Goal: Task Accomplishment & Management: Complete application form

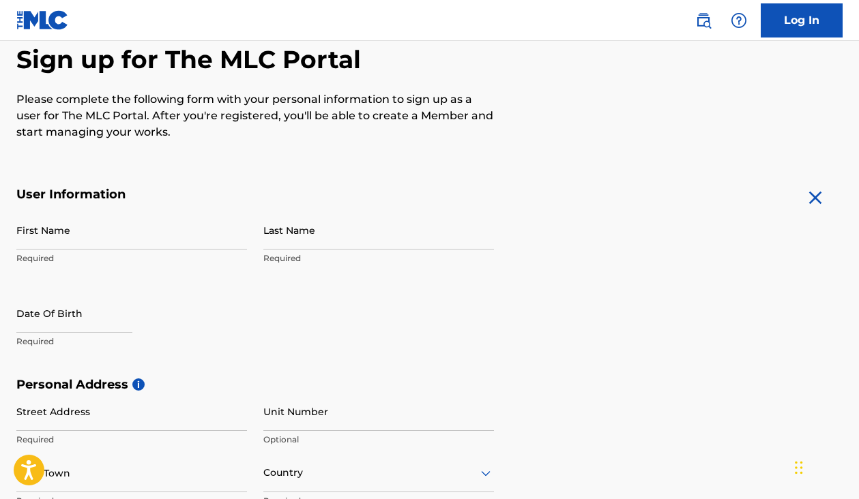
scroll to position [143, 0]
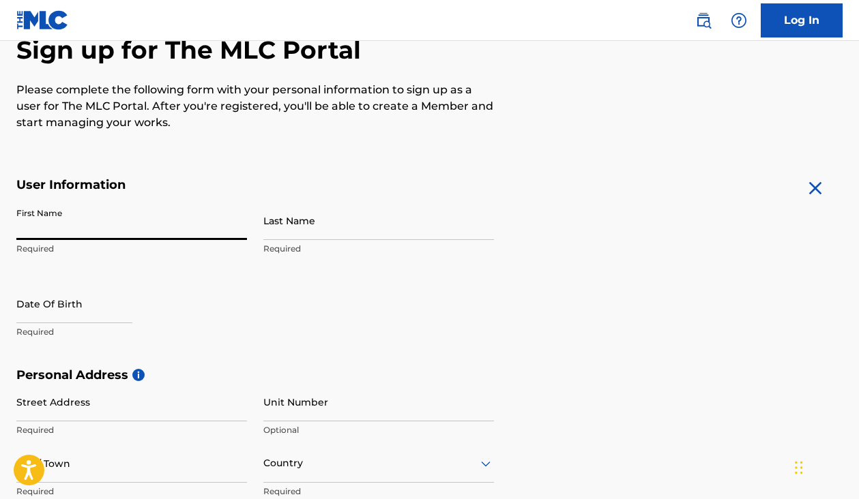
click at [146, 212] on input "First Name" at bounding box center [131, 220] width 231 height 39
type input "[GEOGRAPHIC_DATA]"
click at [381, 225] on input "Last Name" at bounding box center [378, 220] width 231 height 39
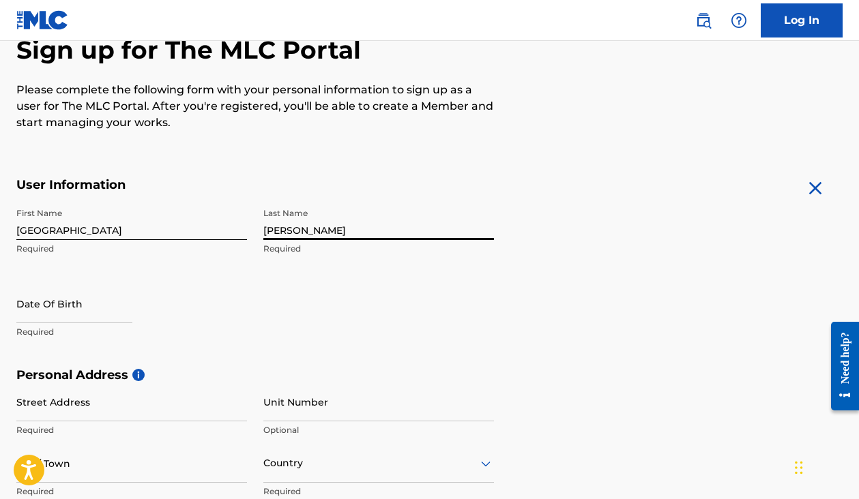
type input "[PERSON_NAME]"
click at [328, 194] on div "User Information First Name [PERSON_NAME] Required Last Name [PERSON_NAME] Requ…" at bounding box center [255, 272] width 478 height 190
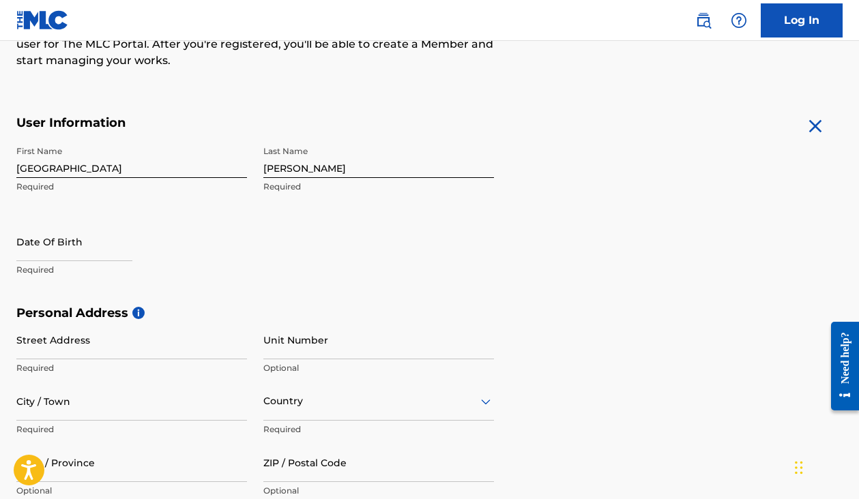
scroll to position [212, 0]
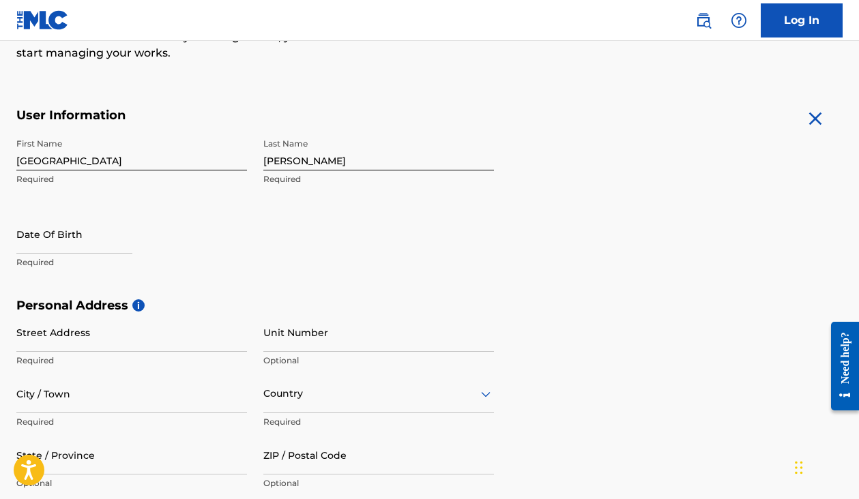
click at [92, 242] on input "text" at bounding box center [74, 234] width 116 height 39
select select "7"
select select "2025"
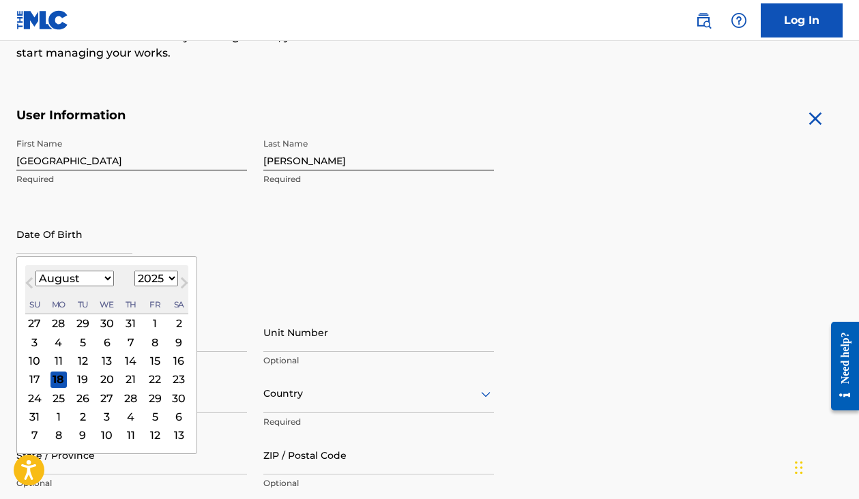
click at [106, 273] on select "January February March April May June July August September October November De…" at bounding box center [74, 279] width 78 height 16
select select "4"
click at [158, 282] on select "1899 1900 1901 1902 1903 1904 1905 1906 1907 1908 1909 1910 1911 1912 1913 1914…" at bounding box center [156, 279] width 44 height 16
select select "1996"
click at [59, 377] on div "20" at bounding box center [58, 379] width 16 height 16
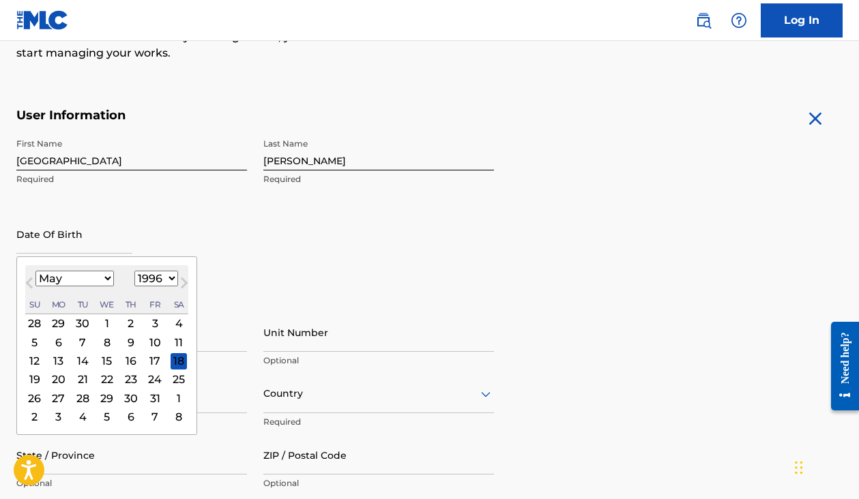
type input "[DATE]"
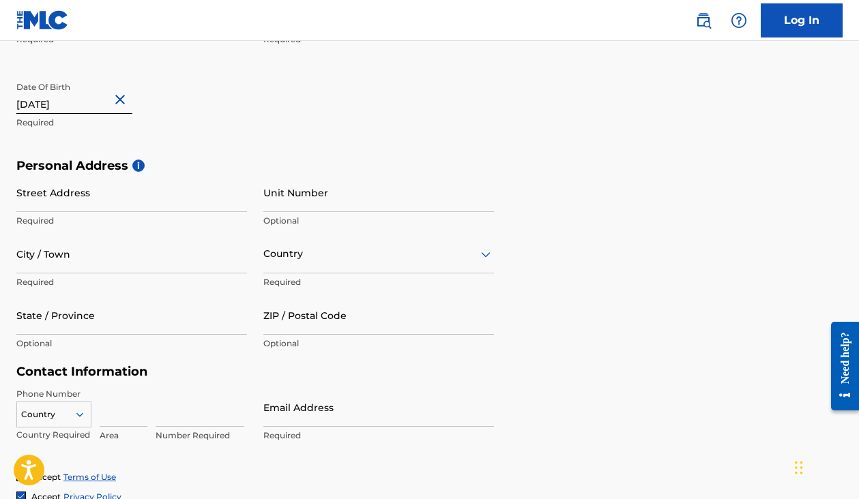
scroll to position [360, 0]
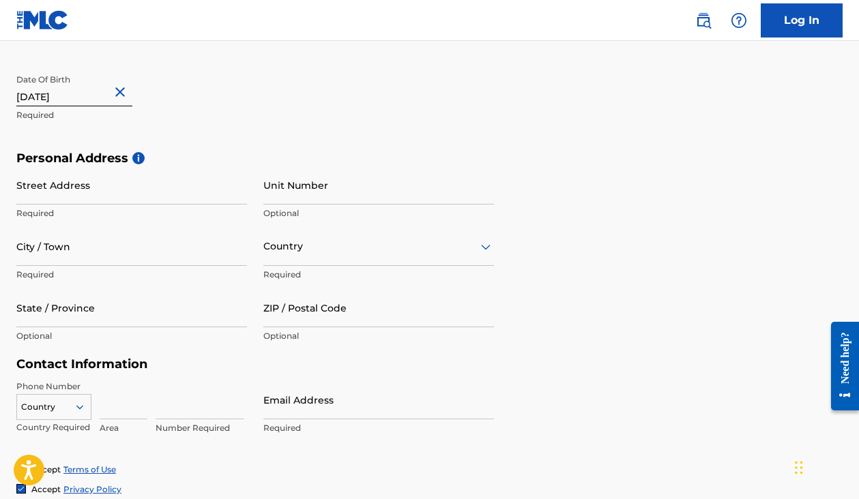
click at [108, 194] on input "Street Address" at bounding box center [131, 185] width 231 height 39
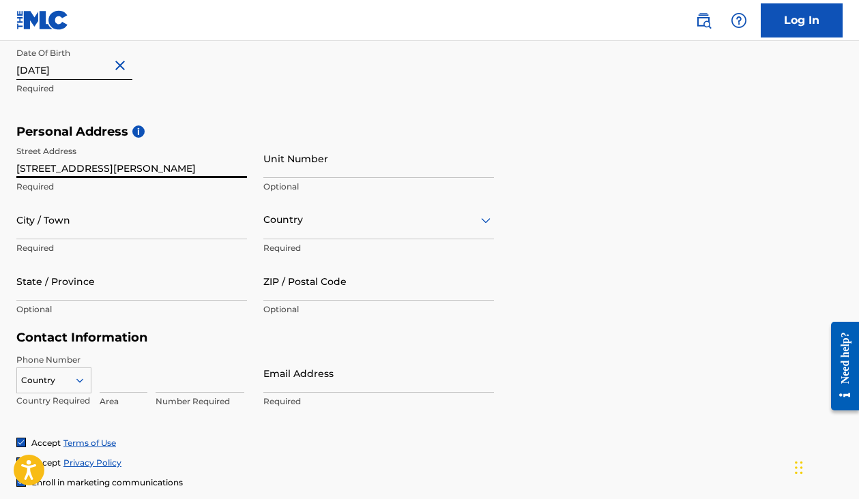
scroll to position [390, 0]
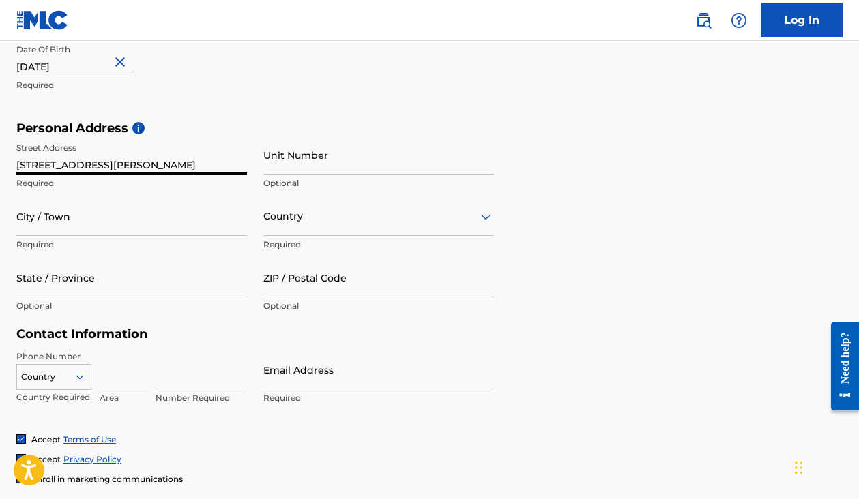
type input "[STREET_ADDRESS][PERSON_NAME]"
click at [108, 224] on input "City / Town" at bounding box center [131, 216] width 231 height 39
type input "[GEOGRAPHIC_DATA]"
click at [343, 163] on input "Unit Number" at bounding box center [378, 155] width 231 height 39
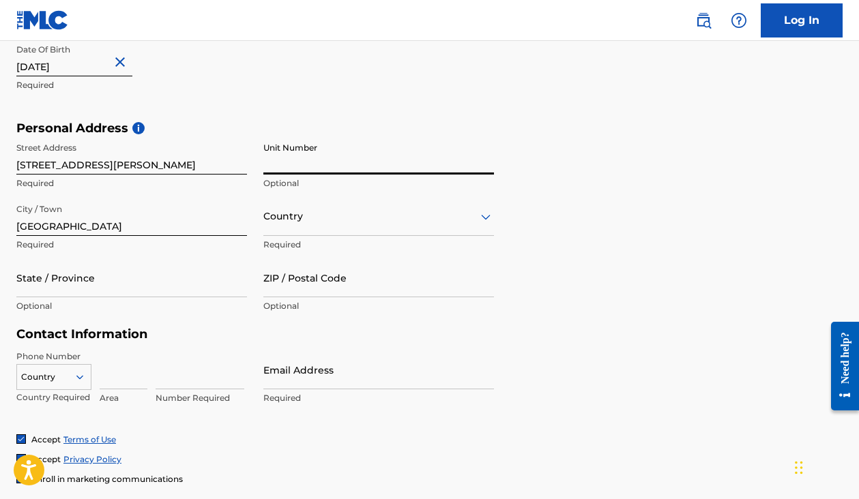
click at [269, 219] on div at bounding box center [378, 216] width 231 height 17
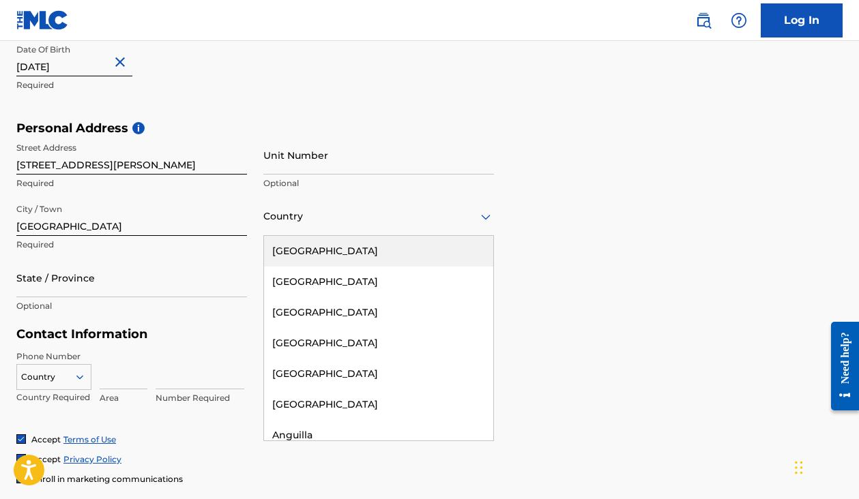
click at [285, 254] on div "[GEOGRAPHIC_DATA]" at bounding box center [378, 251] width 229 height 31
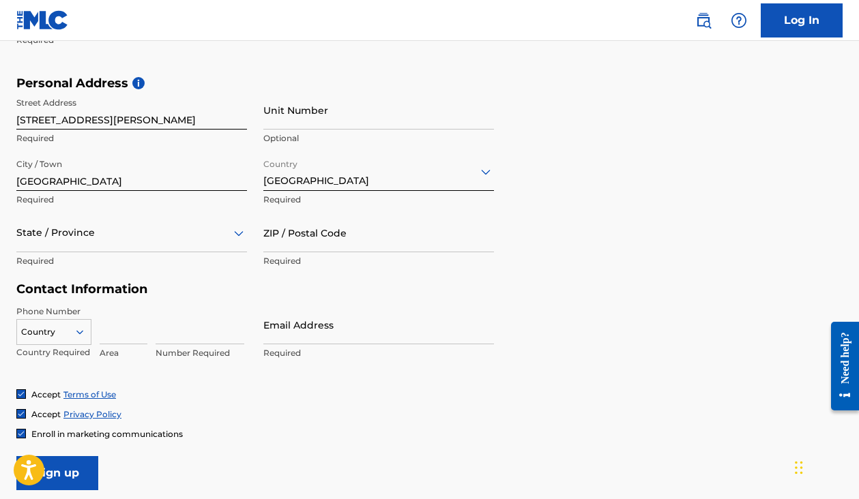
scroll to position [437, 0]
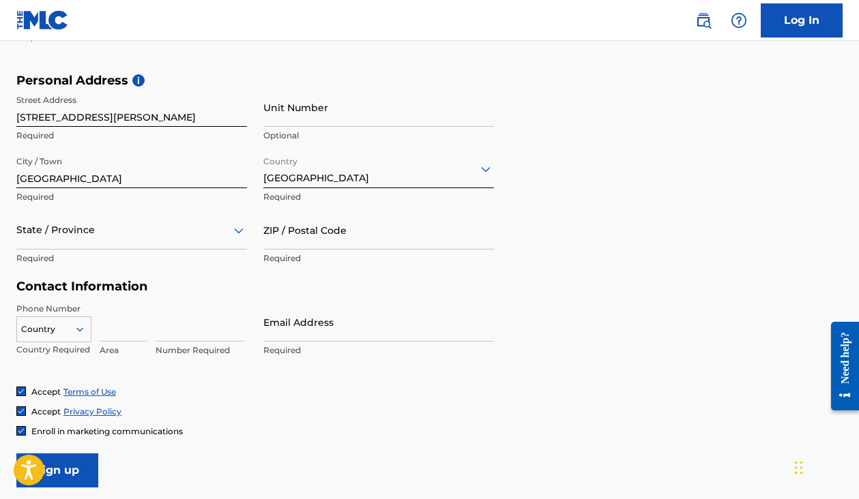
click at [187, 235] on div at bounding box center [131, 230] width 231 height 17
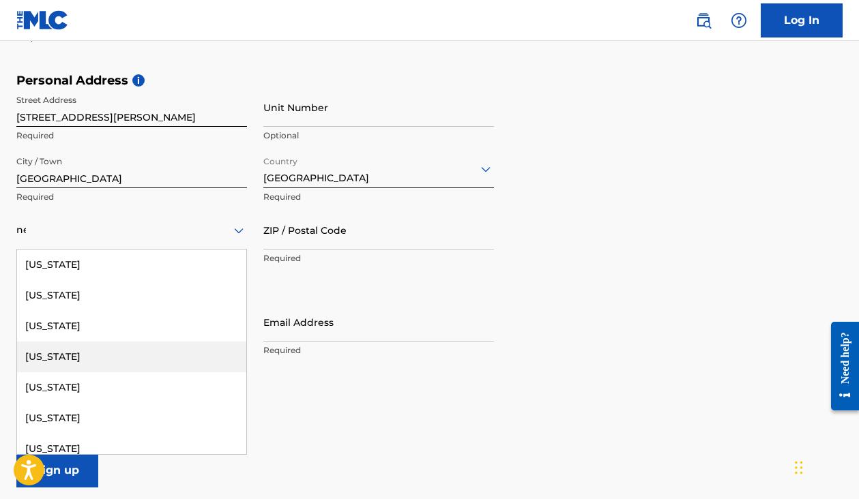
type input "new"
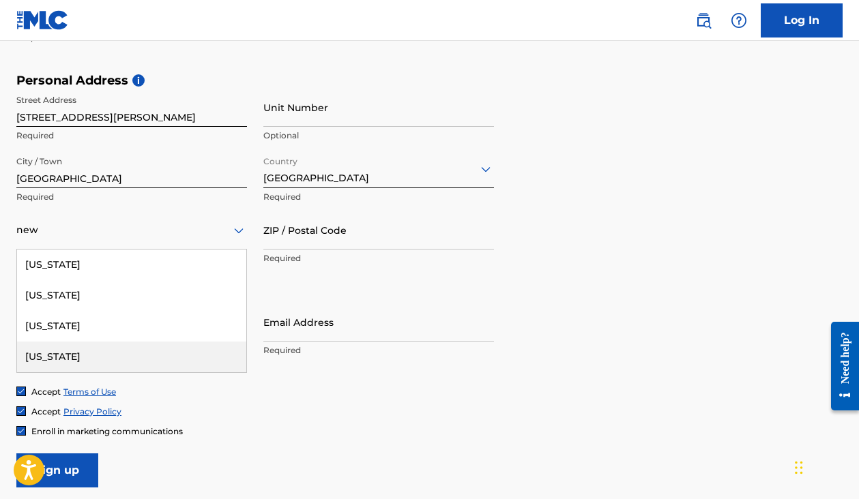
click at [160, 360] on div "[US_STATE]" at bounding box center [131, 357] width 229 height 31
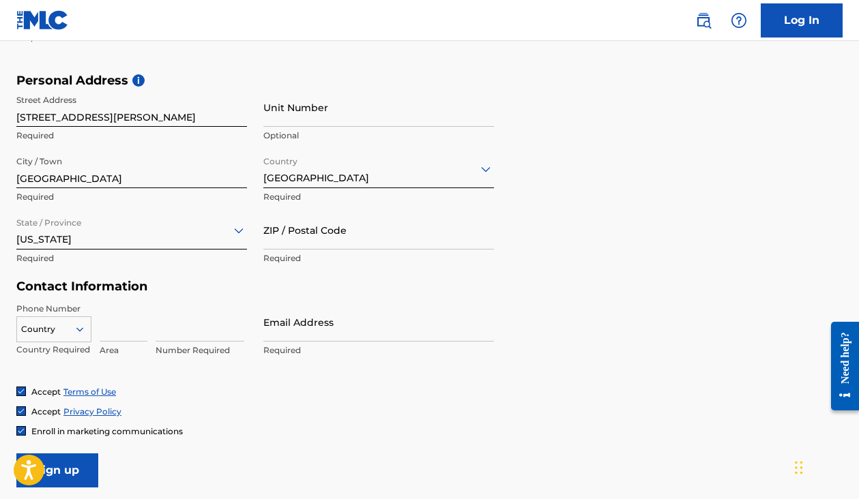
click at [306, 232] on input "ZIP / Postal Code" at bounding box center [378, 230] width 231 height 39
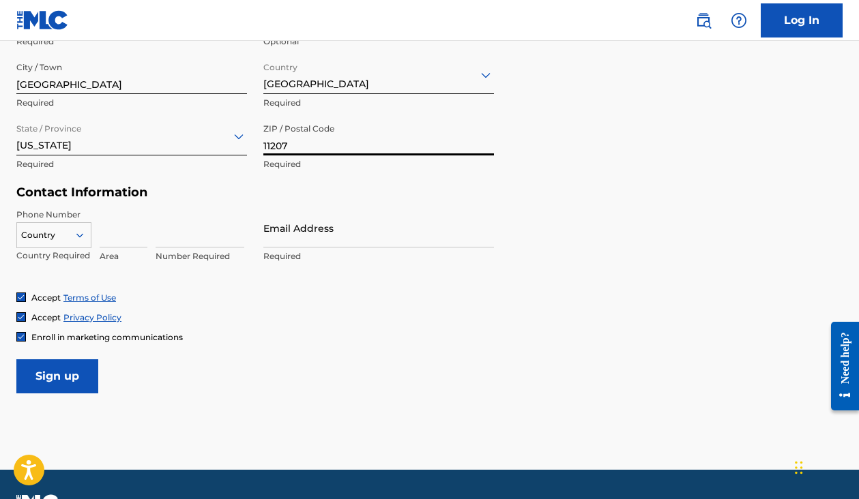
scroll to position [554, 0]
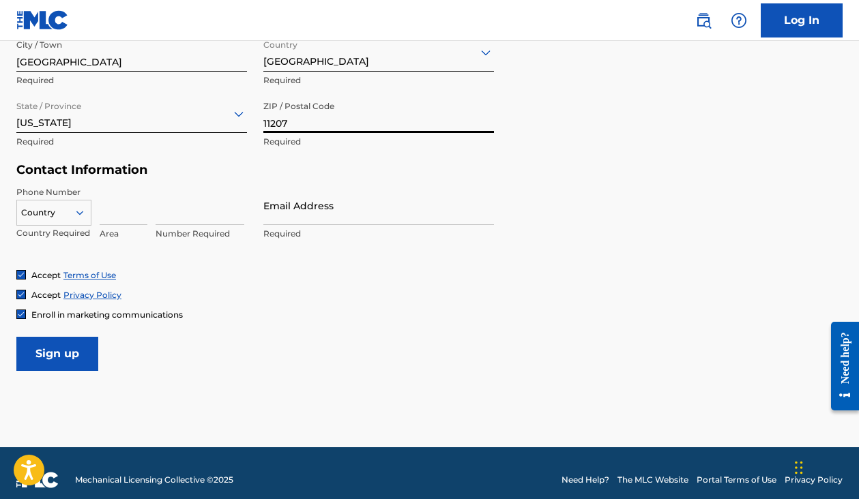
type input "11207"
click at [113, 208] on input at bounding box center [124, 205] width 48 height 39
paste input "[PHONE_NUMBER]"
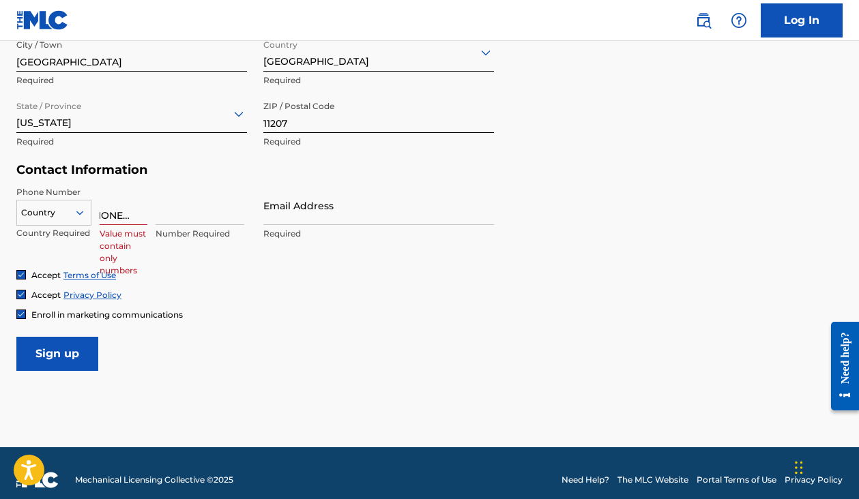
scroll to position [0, 0]
drag, startPoint x: 123, startPoint y: 214, endPoint x: 53, endPoint y: 214, distance: 70.3
click at [53, 214] on div "Country Country Required [PHONE_NUMBER] Value must contain only numbers Number …" at bounding box center [131, 216] width 231 height 61
click at [113, 214] on input "[PHONE_NUMBER]" at bounding box center [124, 205] width 48 height 39
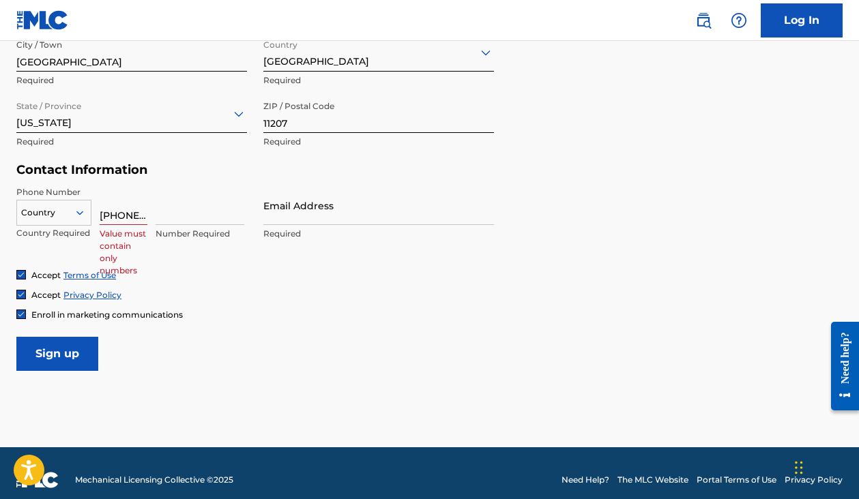
click at [113, 214] on input "[PHONE_NUMBER]" at bounding box center [124, 205] width 48 height 39
click at [124, 216] on input "[PHONE_NUMBER]" at bounding box center [124, 205] width 48 height 39
drag, startPoint x: 120, startPoint y: 216, endPoint x: 229, endPoint y: 217, distance: 109.2
click at [229, 217] on div "Country Country Required [PHONE_NUMBER] Value must contain only numbers Number …" at bounding box center [131, 216] width 231 height 61
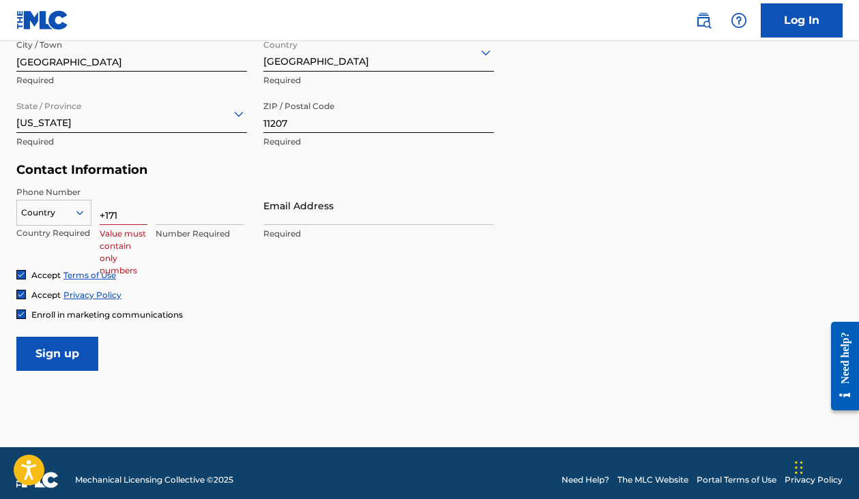
scroll to position [0, 0]
type input "+171"
click at [214, 217] on input at bounding box center [200, 205] width 89 height 39
click at [130, 215] on input "+171" at bounding box center [124, 205] width 48 height 39
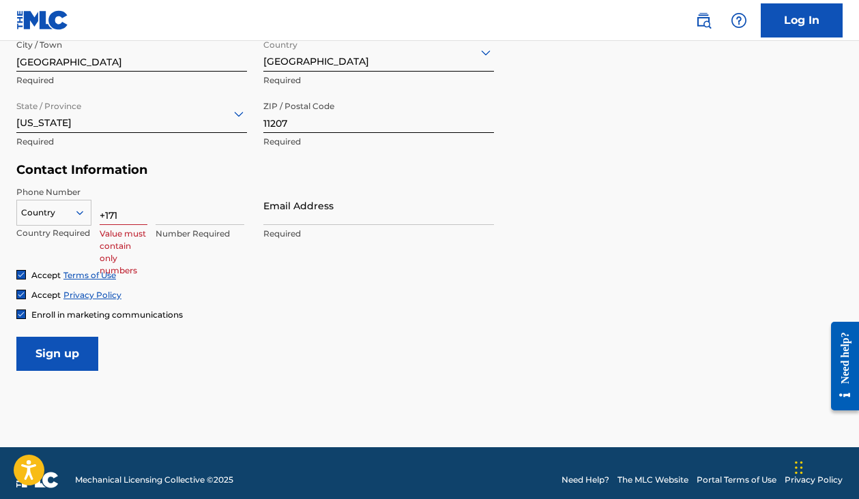
click at [130, 215] on input "+171" at bounding box center [124, 205] width 48 height 39
click at [203, 220] on input at bounding box center [200, 205] width 89 height 39
paste input "[PHONE_NUMBER]"
drag, startPoint x: 166, startPoint y: 212, endPoint x: 149, endPoint y: 212, distance: 17.1
click at [149, 212] on div "Country Country Required Area [PHONE_NUMBER] Value must contain only numbers" at bounding box center [131, 216] width 231 height 61
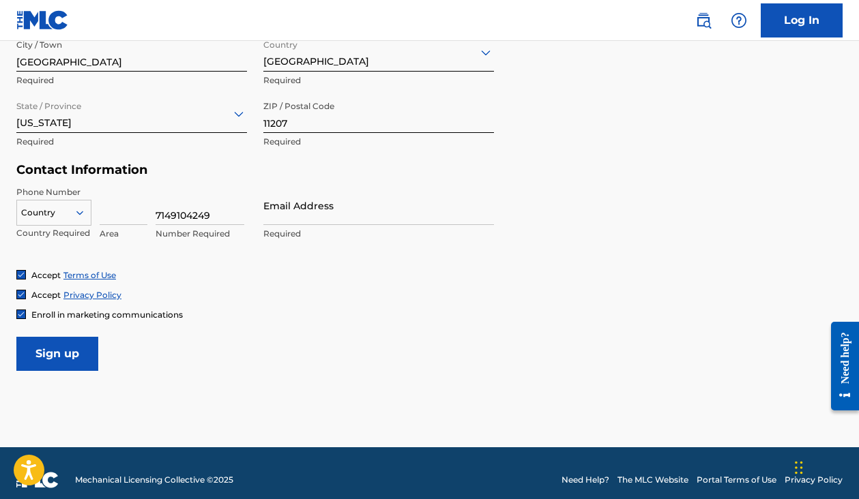
drag, startPoint x: 170, startPoint y: 210, endPoint x: 148, endPoint y: 210, distance: 21.8
click at [148, 210] on div "Country Country Required Area 7149104249 Number Required" at bounding box center [131, 216] width 231 height 61
type input "9104249"
click at [128, 213] on input at bounding box center [124, 205] width 48 height 39
paste input "714"
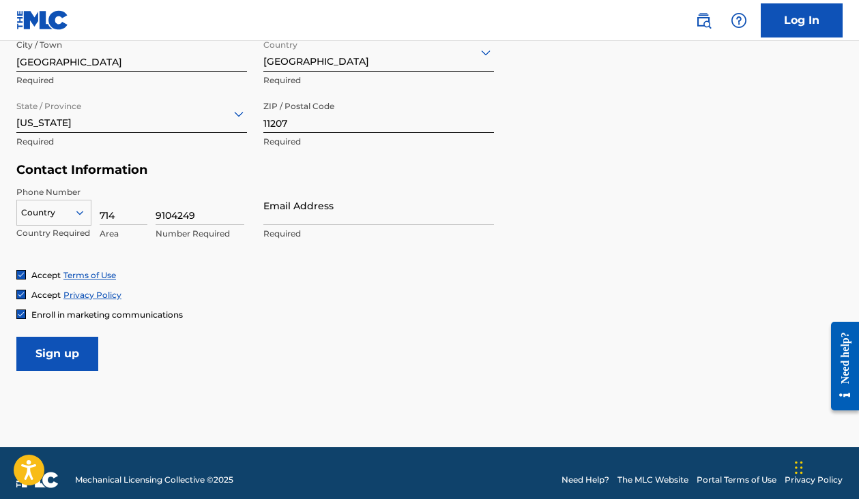
type input "714"
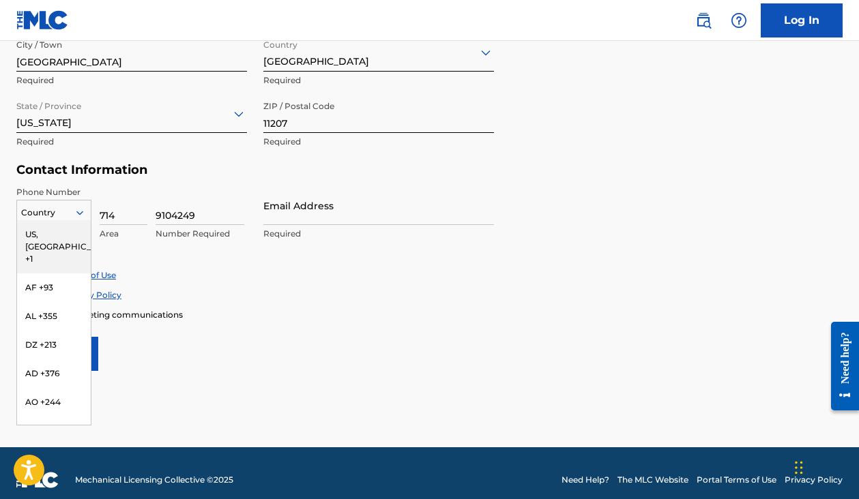
click at [42, 218] on div at bounding box center [54, 212] width 74 height 15
click at [46, 235] on div "US, [GEOGRAPHIC_DATA] +1" at bounding box center [54, 246] width 74 height 53
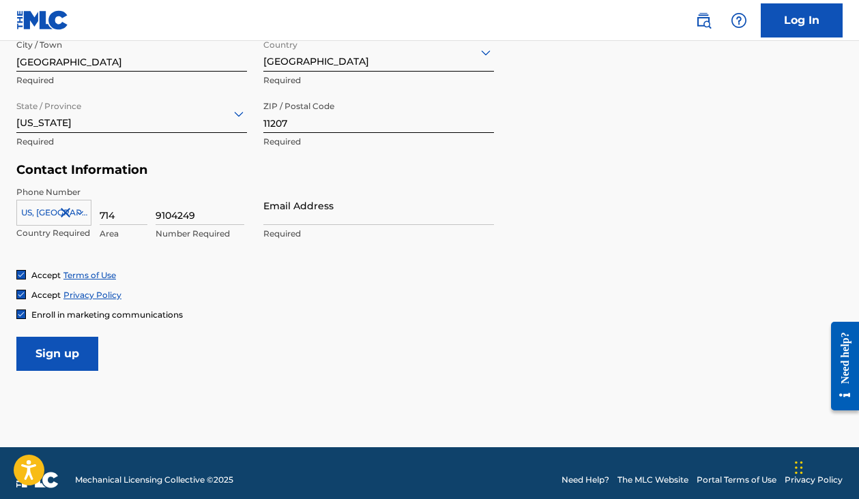
click at [267, 228] on p "Required" at bounding box center [378, 234] width 231 height 12
click at [288, 215] on input "Email Address" at bounding box center [378, 205] width 231 height 39
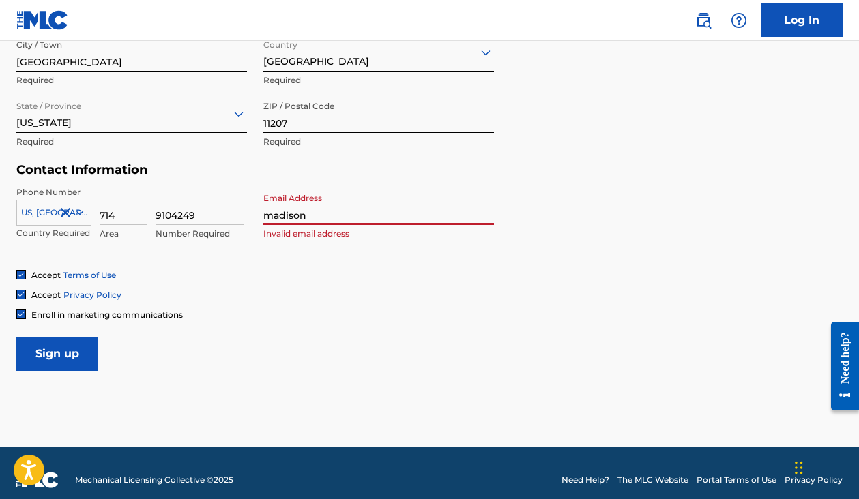
type input "[EMAIL_ADDRESS][DOMAIN_NAME]"
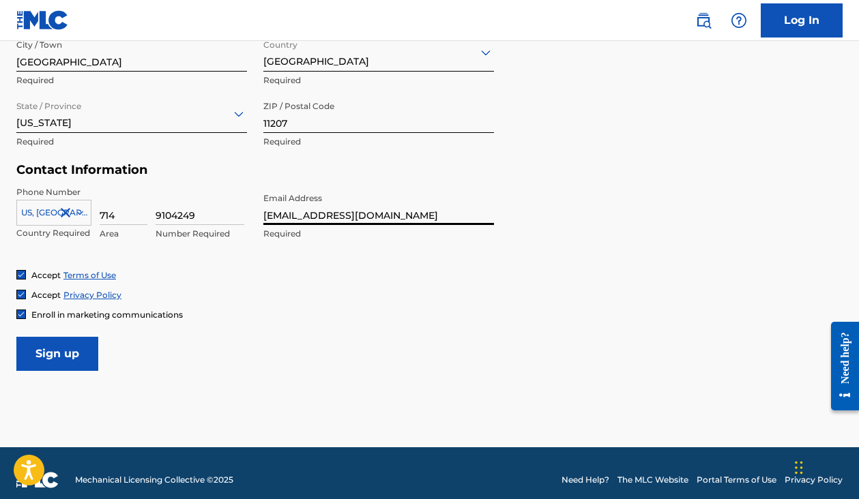
click at [63, 349] on input "Sign up" at bounding box center [57, 354] width 82 height 34
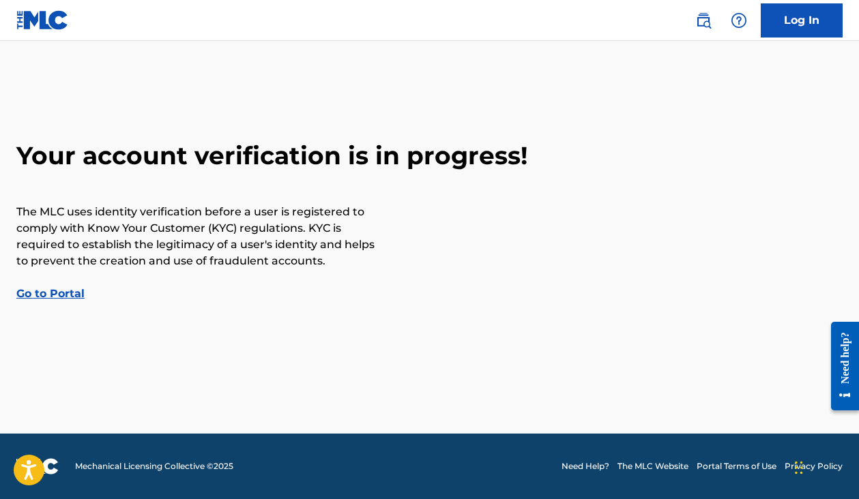
click at [76, 293] on link "Go to Portal" at bounding box center [50, 293] width 68 height 13
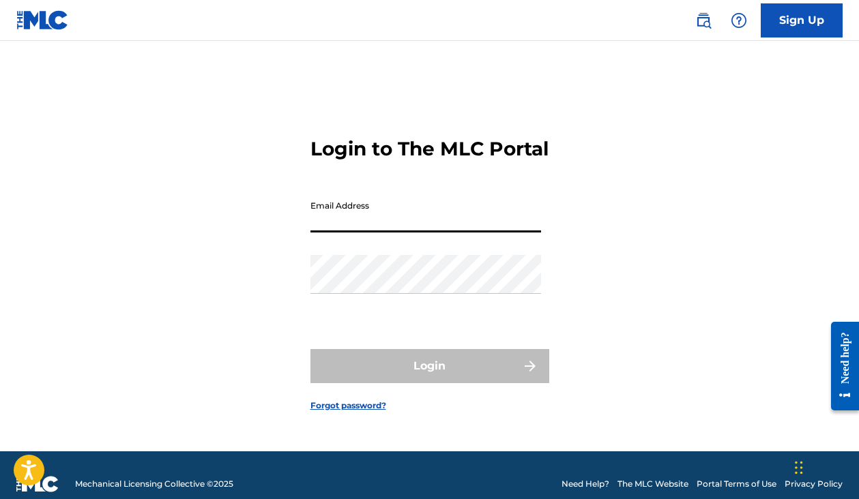
click at [456, 231] on input "Email Address" at bounding box center [425, 213] width 231 height 39
paste input "[EMAIL_ADDRESS][DOMAIN_NAME]"
type input "[EMAIL_ADDRESS][DOMAIN_NAME]"
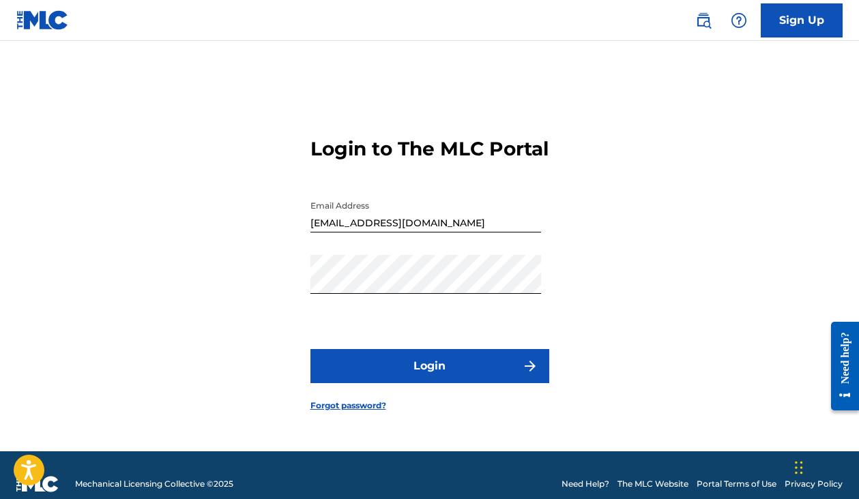
click at [362, 383] on button "Login" at bounding box center [429, 366] width 239 height 34
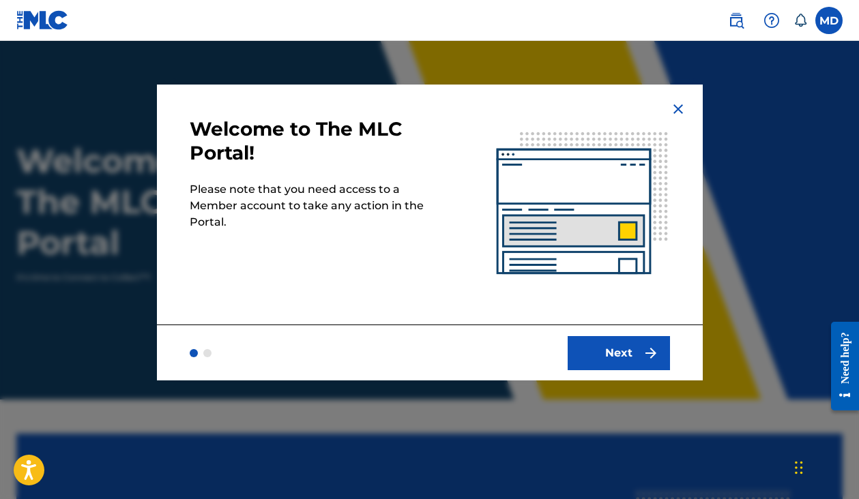
click at [605, 341] on button "Next" at bounding box center [619, 353] width 102 height 34
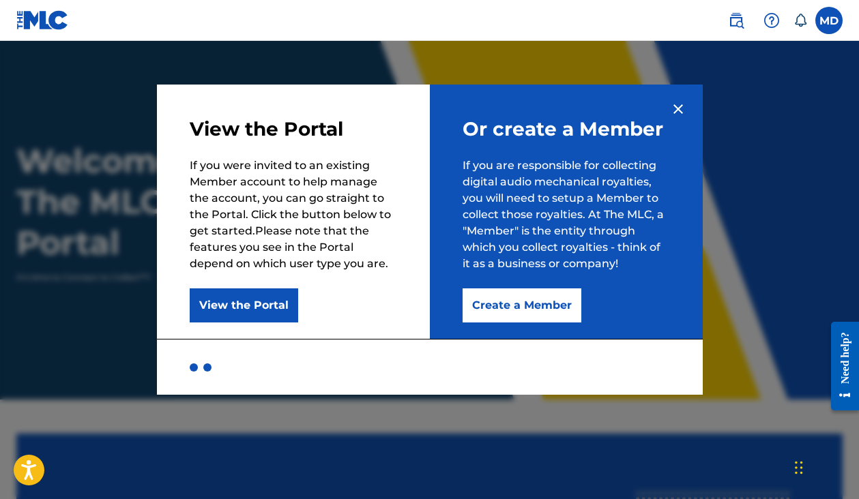
click at [521, 297] on button "Create a Member" at bounding box center [522, 306] width 119 height 34
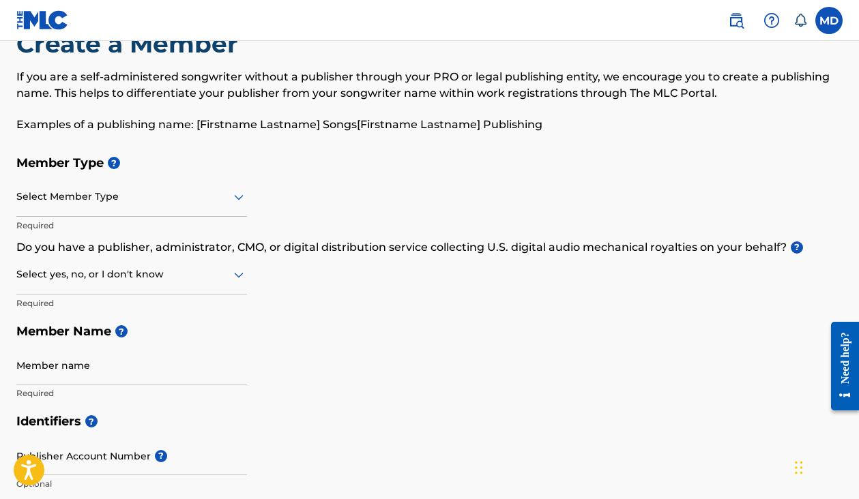
scroll to position [60, 0]
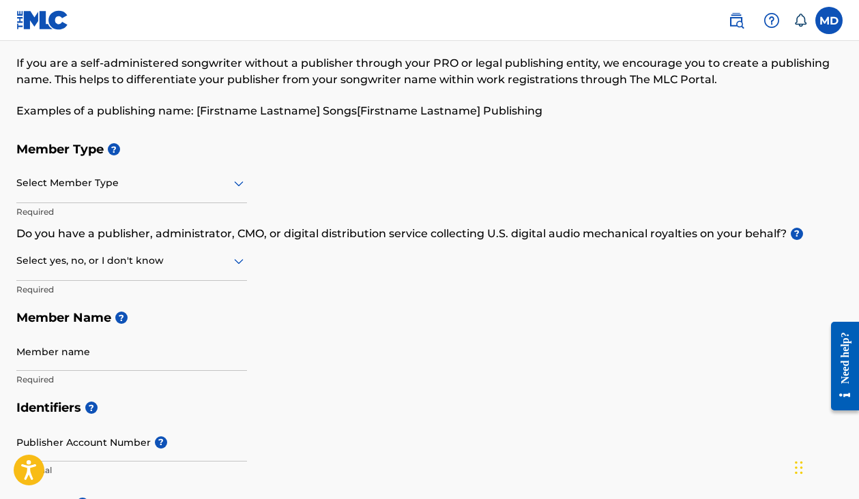
click at [182, 184] on div at bounding box center [131, 183] width 231 height 17
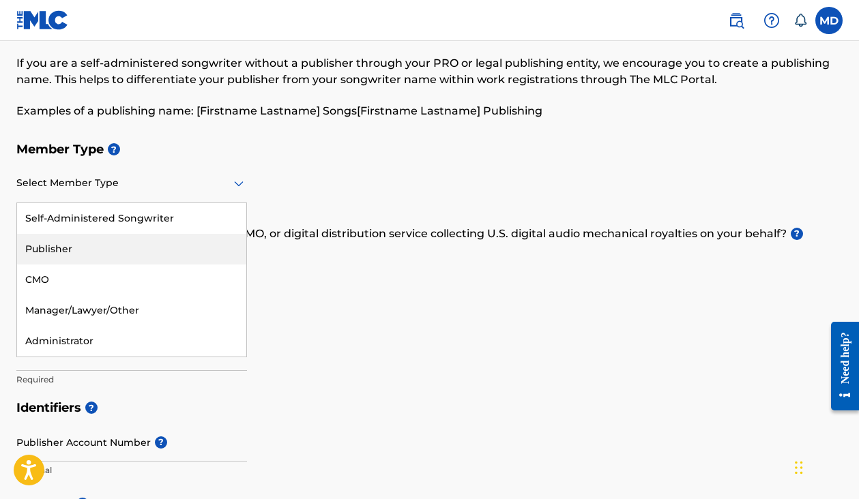
click at [158, 251] on div "Publisher" at bounding box center [131, 249] width 229 height 31
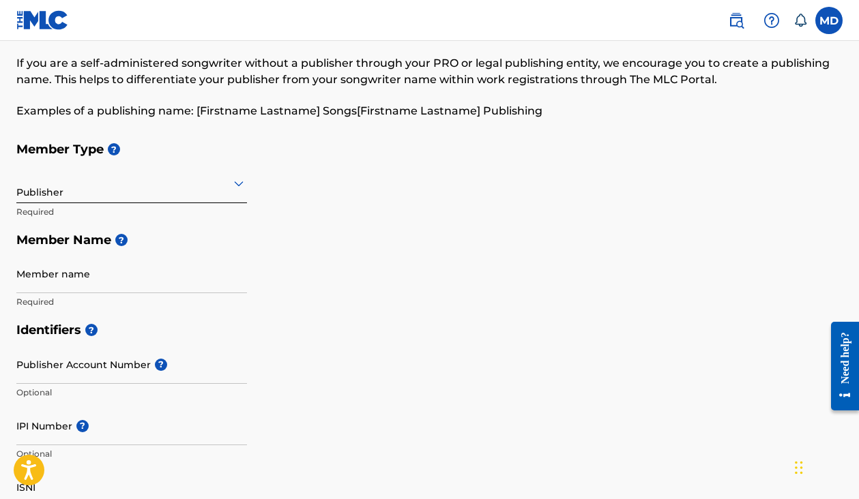
scroll to position [107, 0]
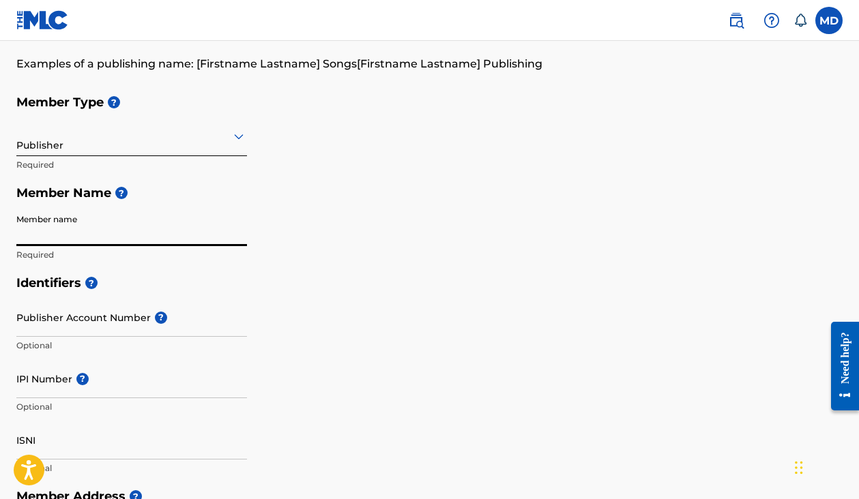
click at [146, 225] on input "Member name" at bounding box center [131, 226] width 231 height 39
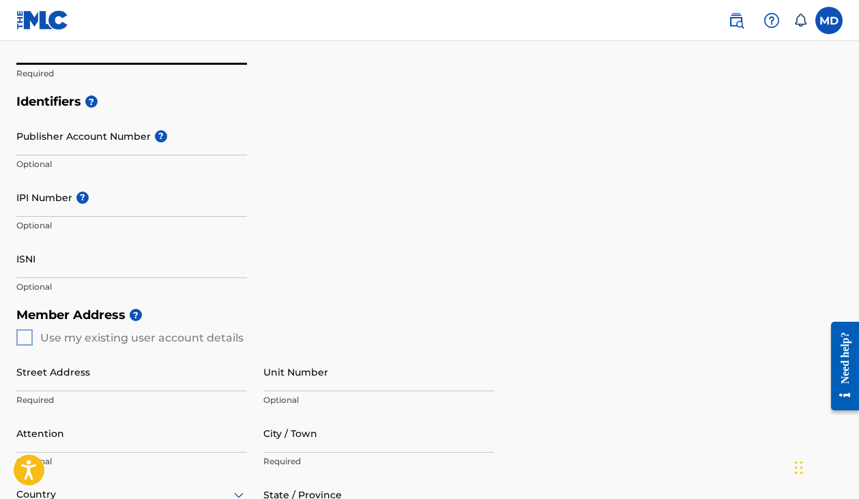
scroll to position [308, 0]
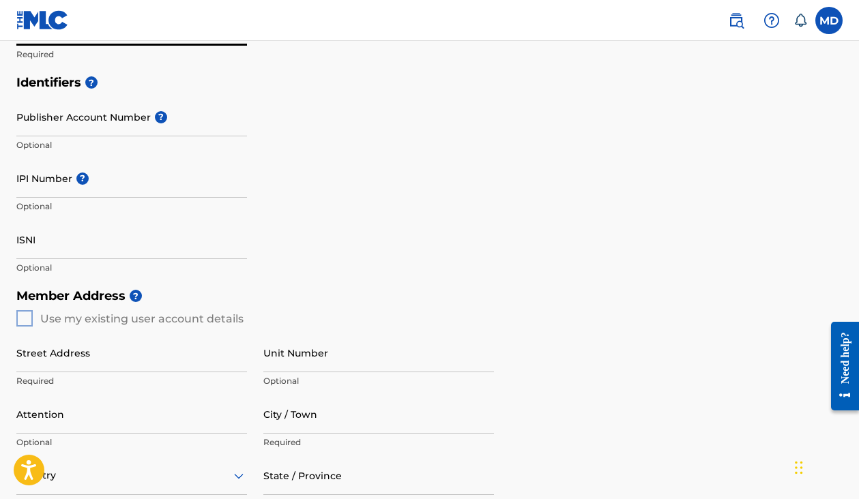
click at [25, 320] on div "Member Address ? Use my existing user account details Street Address Required U…" at bounding box center [429, 438] width 826 height 312
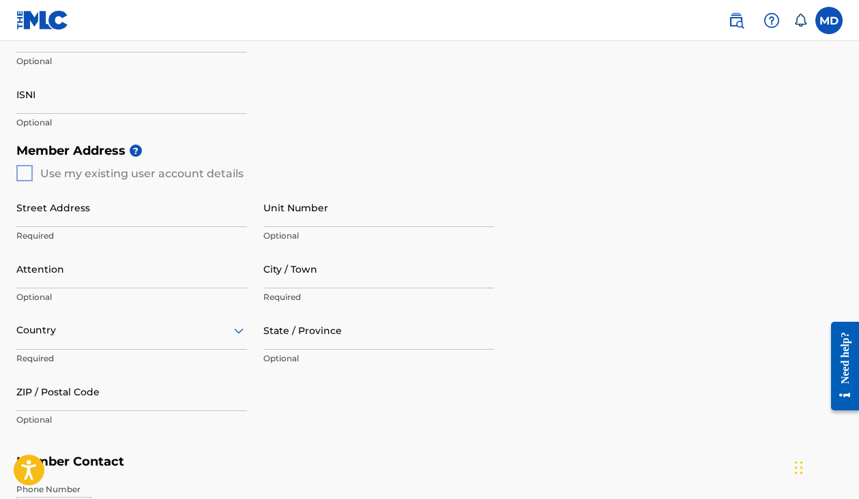
scroll to position [466, 0]
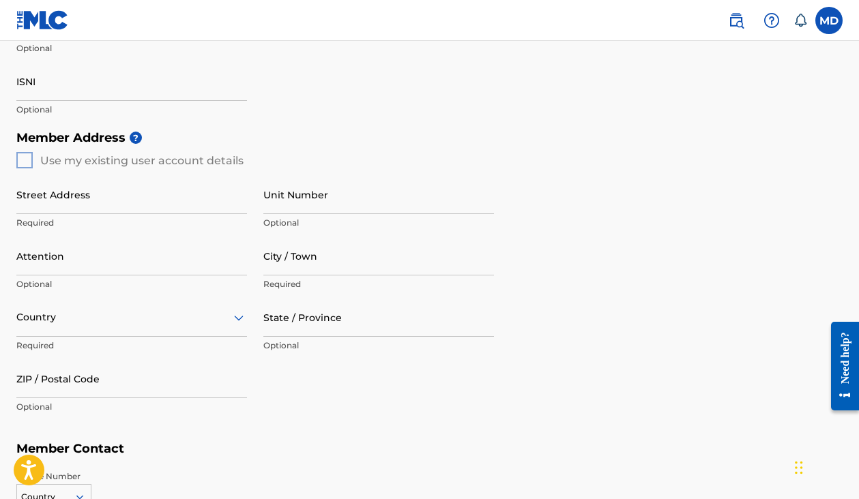
click at [170, 204] on input "Street Address" at bounding box center [131, 194] width 231 height 39
type input "[STREET_ADDRESS][PERSON_NAME]"
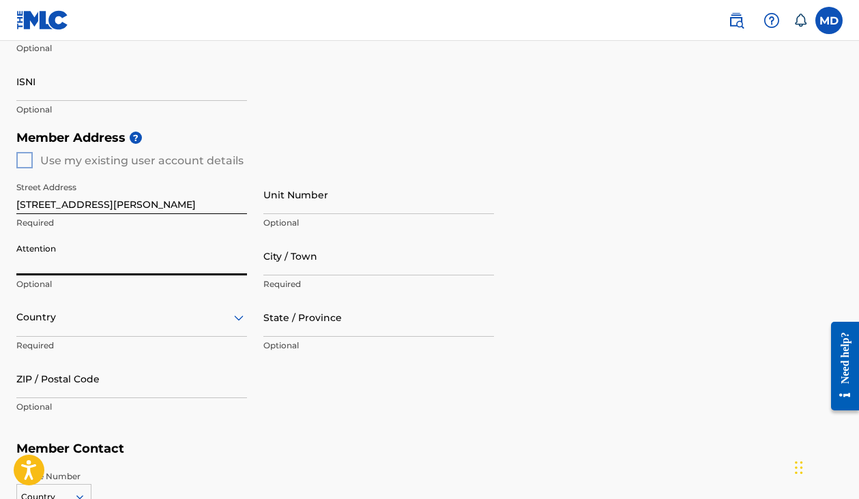
click at [83, 264] on input "Attention" at bounding box center [131, 256] width 231 height 39
click at [367, 267] on input "City / Town" at bounding box center [378, 256] width 231 height 39
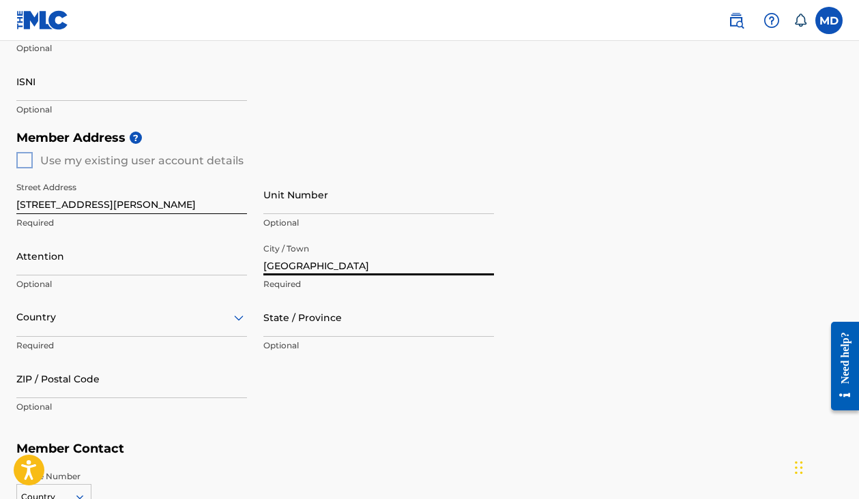
type input "[GEOGRAPHIC_DATA]"
click at [63, 337] on div "Country Required" at bounding box center [131, 328] width 231 height 61
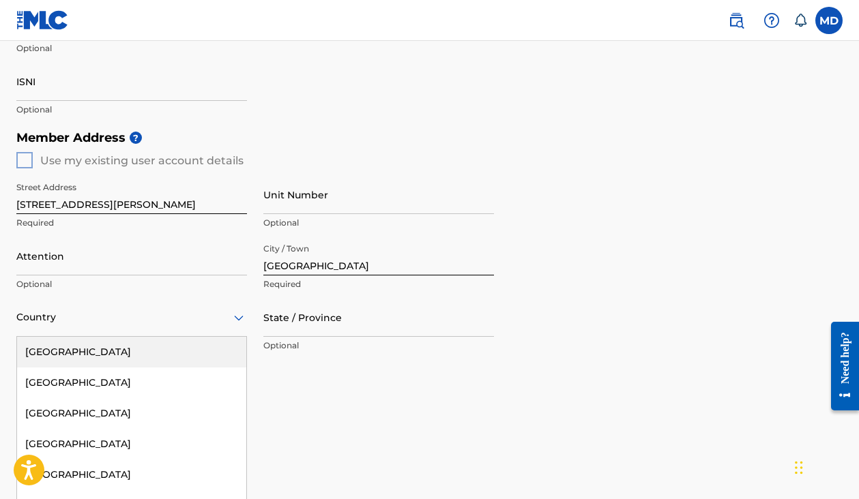
scroll to position [509, 0]
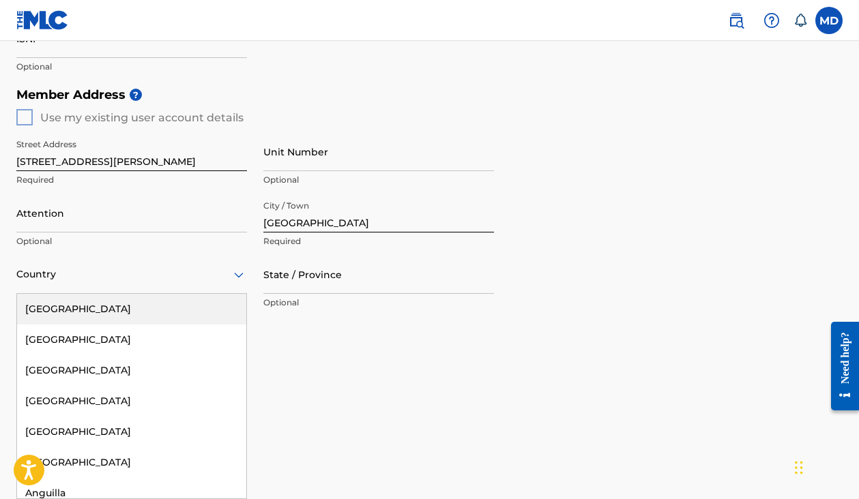
click at [71, 294] on div "[GEOGRAPHIC_DATA], 1 of 223. 223 results available. Use Up and Down to choose o…" at bounding box center [131, 274] width 231 height 39
click at [97, 310] on div "[GEOGRAPHIC_DATA]" at bounding box center [131, 309] width 229 height 31
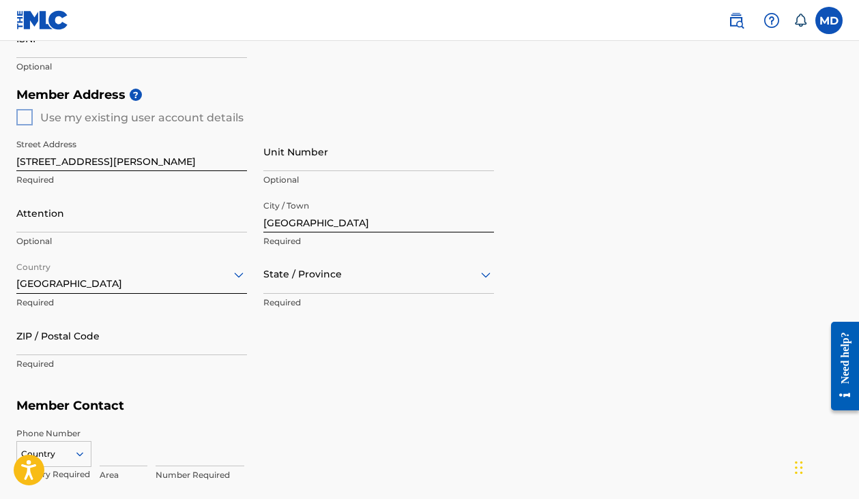
click at [288, 283] on div "State / Province" at bounding box center [378, 274] width 231 height 39
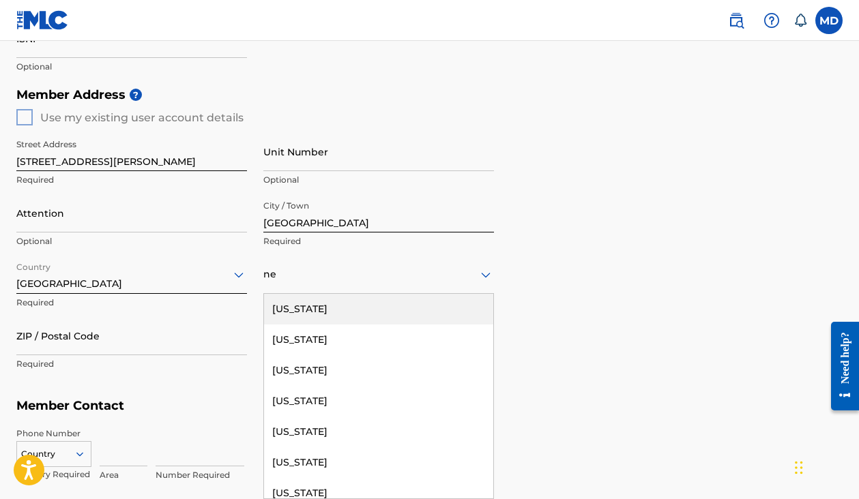
type input "new"
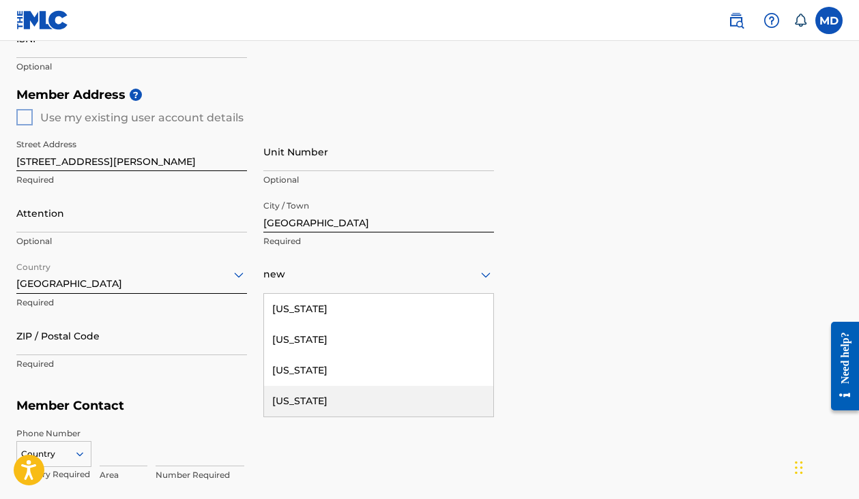
click at [330, 408] on div "[US_STATE]" at bounding box center [378, 401] width 229 height 31
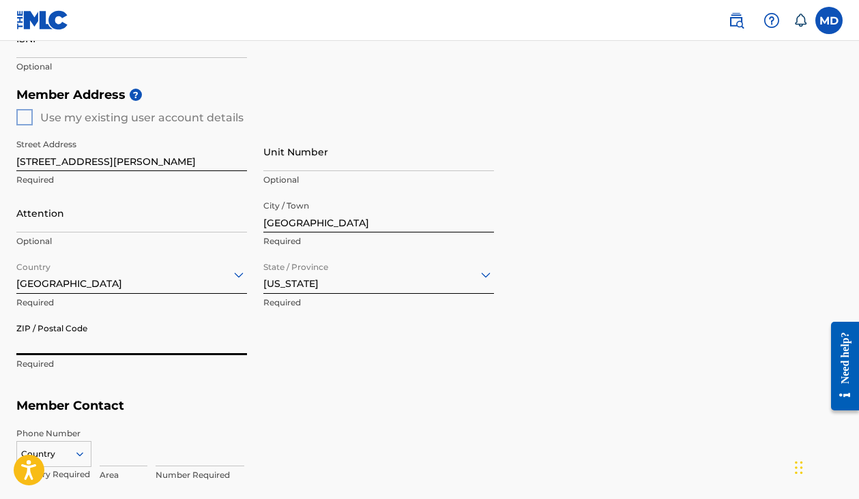
click at [156, 337] on input "ZIP / Postal Code" at bounding box center [131, 336] width 231 height 39
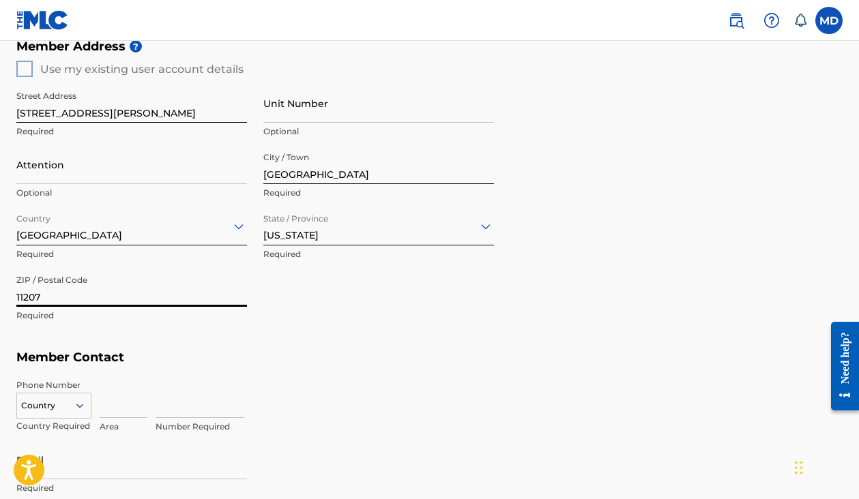
scroll to position [568, 0]
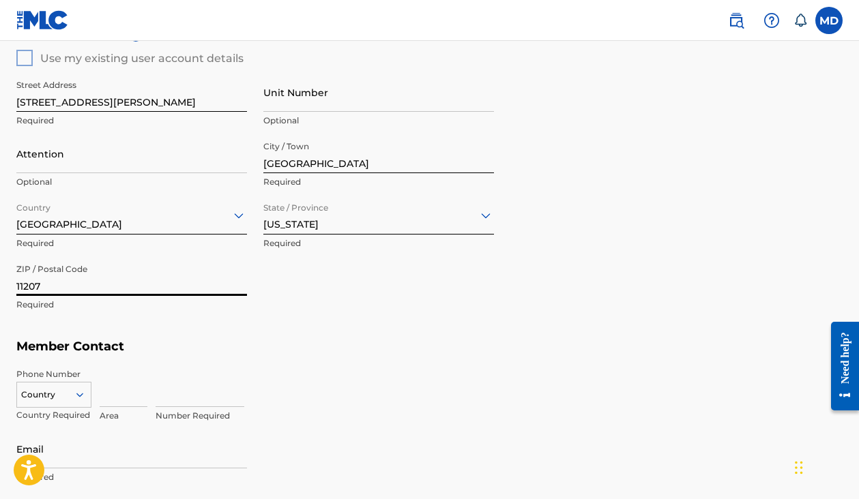
type input "11207"
click at [129, 388] on input at bounding box center [124, 387] width 48 height 39
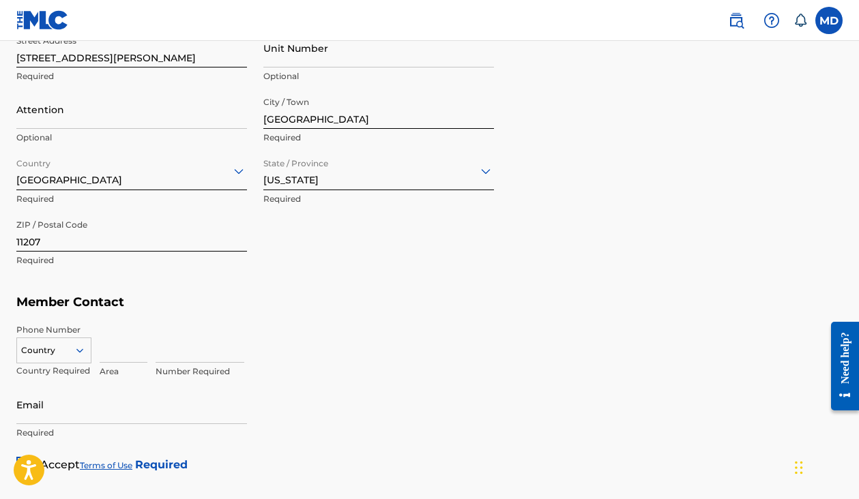
paste input "[PHONE_NUMBER]"
drag, startPoint x: 108, startPoint y: 353, endPoint x: 74, endPoint y: 353, distance: 34.1
click at [74, 353] on div "Country Country Required [PHONE_NUMBER] Value must contain only numbers Number …" at bounding box center [429, 354] width 826 height 61
click at [128, 355] on input "[PHONE_NUMBER]" at bounding box center [124, 343] width 48 height 39
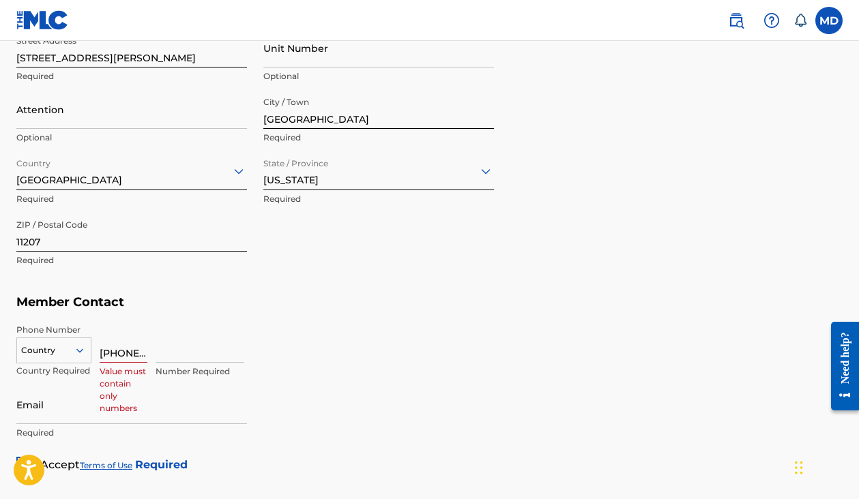
scroll to position [0, 16]
drag, startPoint x: 123, startPoint y: 352, endPoint x: 234, endPoint y: 343, distance: 111.6
click at [234, 343] on div "Country Country Required [PHONE_NUMBER] Value must contain only numbers Number …" at bounding box center [429, 354] width 826 height 61
click at [144, 360] on input "[PHONE_NUMBER]" at bounding box center [124, 343] width 48 height 39
drag, startPoint x: 109, startPoint y: 350, endPoint x: 195, endPoint y: 350, distance: 86.0
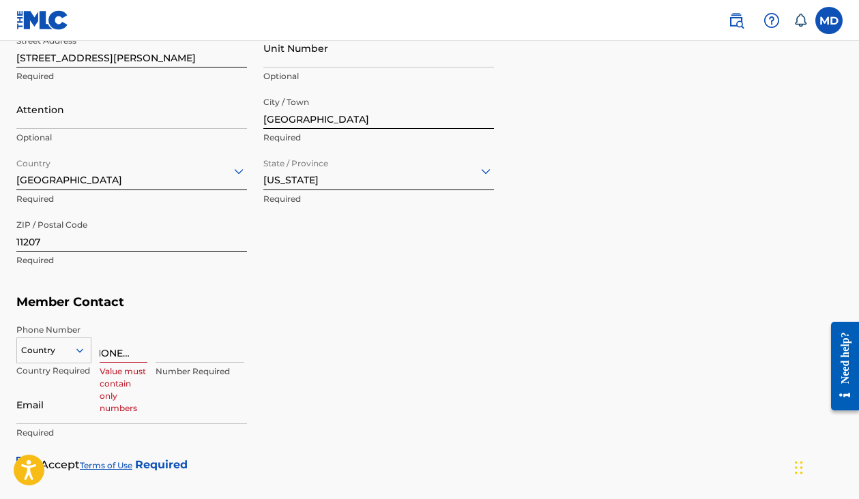
click at [195, 350] on div "Country Country Required [PHONE_NUMBER] Value must contain only numbers Number …" at bounding box center [429, 354] width 826 height 61
type input "+1714"
click at [211, 349] on input at bounding box center [200, 343] width 89 height 39
paste input "9104249"
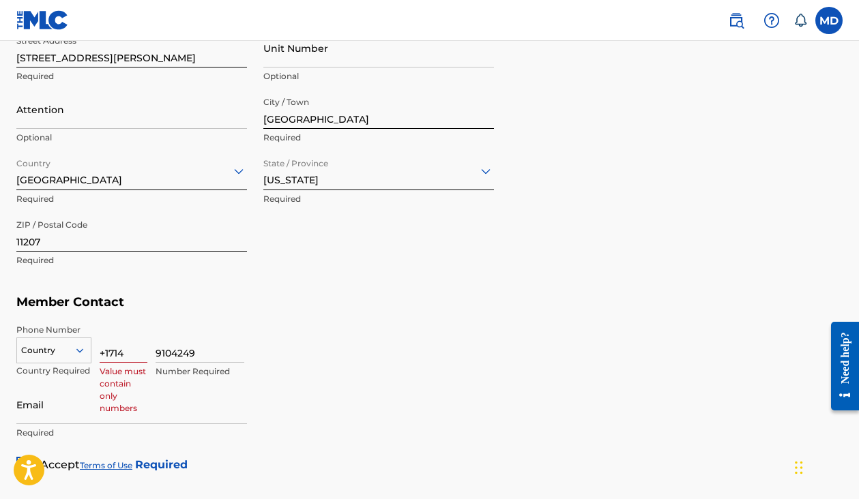
type input "9104249"
drag, startPoint x: 111, startPoint y: 350, endPoint x: 89, endPoint y: 349, distance: 21.8
click at [89, 350] on div "Country Country Required +1714 Value must contain only numbers 9104249 Number R…" at bounding box center [429, 354] width 826 height 61
type input "714"
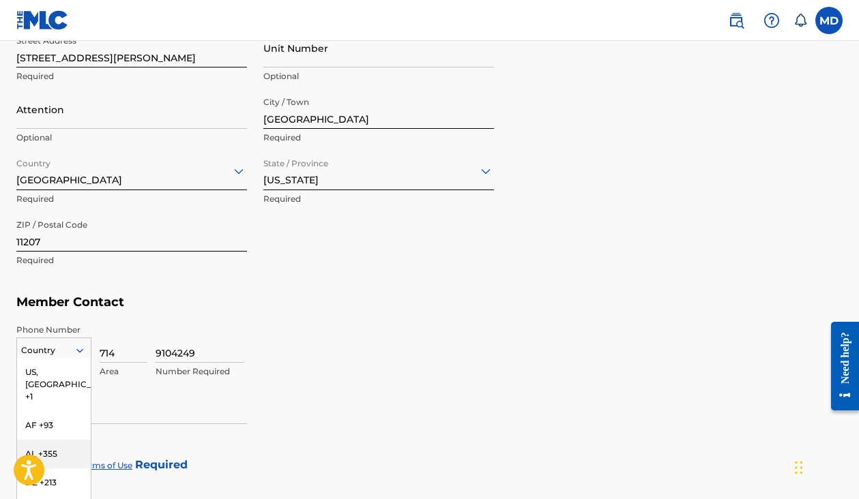
scroll to position [676, 0]
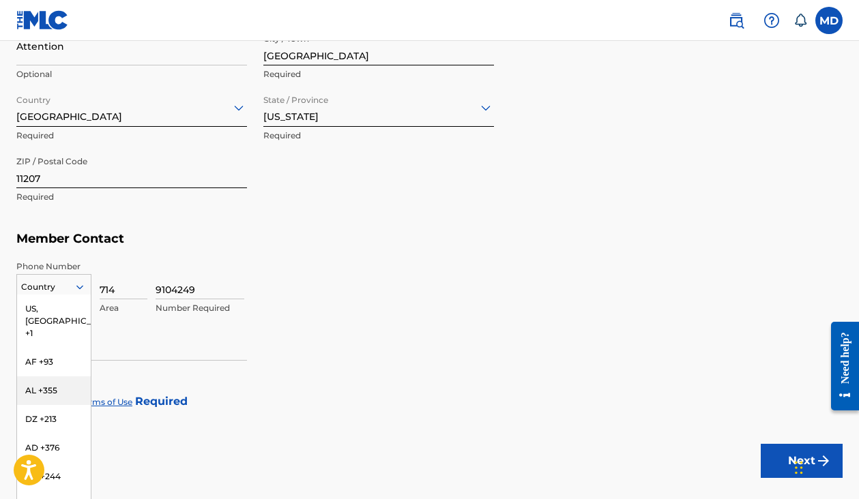
click at [59, 295] on div "AL +355, 3 of 216. 216 results available. Use Up and Down to choose options, pr…" at bounding box center [53, 284] width 75 height 20
click at [67, 302] on div "US, [GEOGRAPHIC_DATA] +1" at bounding box center [54, 321] width 74 height 53
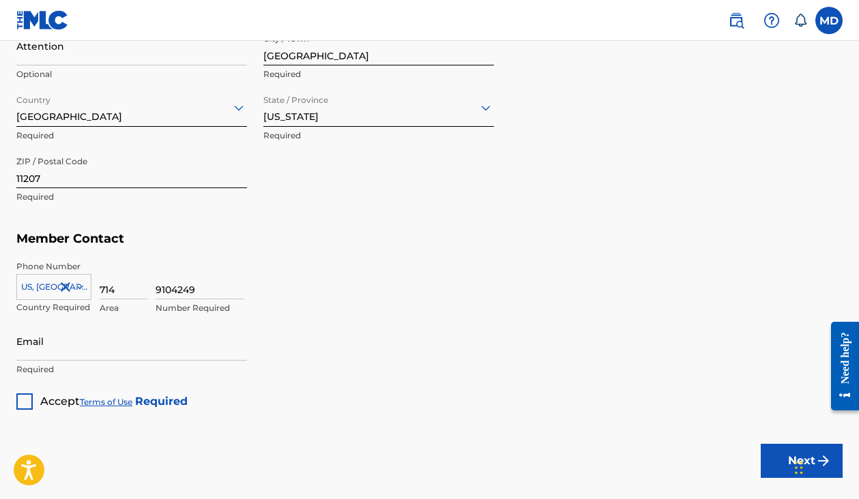
click at [169, 353] on input "Email" at bounding box center [131, 341] width 231 height 39
type input "[EMAIL_ADDRESS][DOMAIN_NAME]"
click at [21, 398] on div at bounding box center [24, 402] width 16 height 16
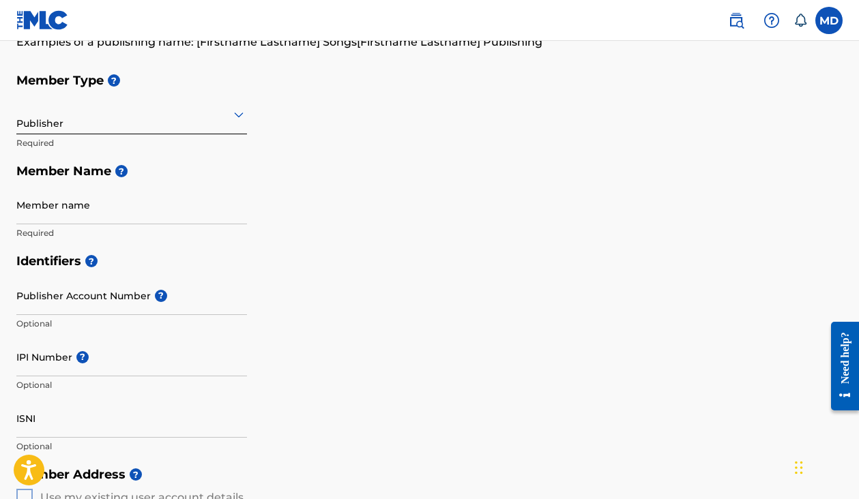
scroll to position [106, 0]
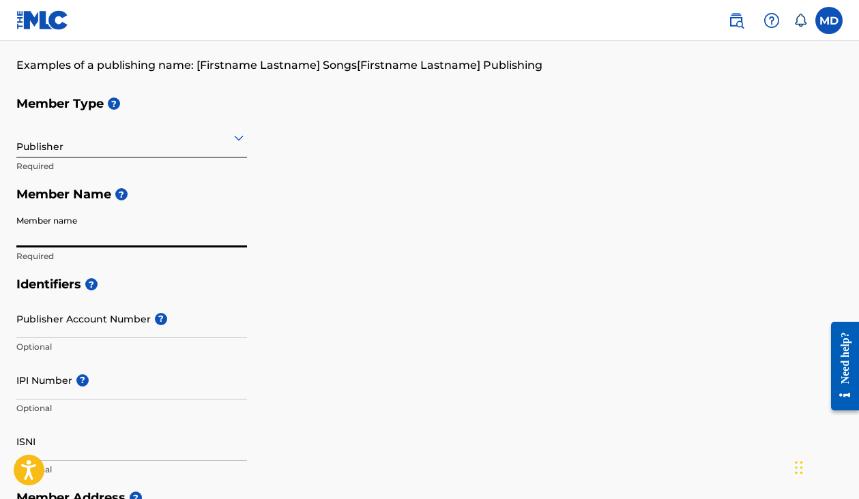
click at [122, 236] on input "Member name" at bounding box center [131, 228] width 231 height 39
type input "[PERSON_NAME]"
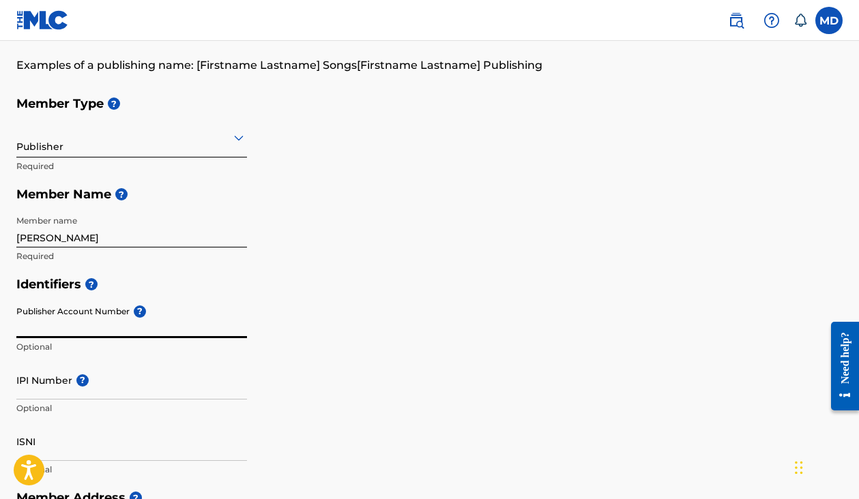
click at [80, 326] on input "Publisher Account Number ?" at bounding box center [131, 319] width 231 height 39
paste input "803019383"
type input "803019383"
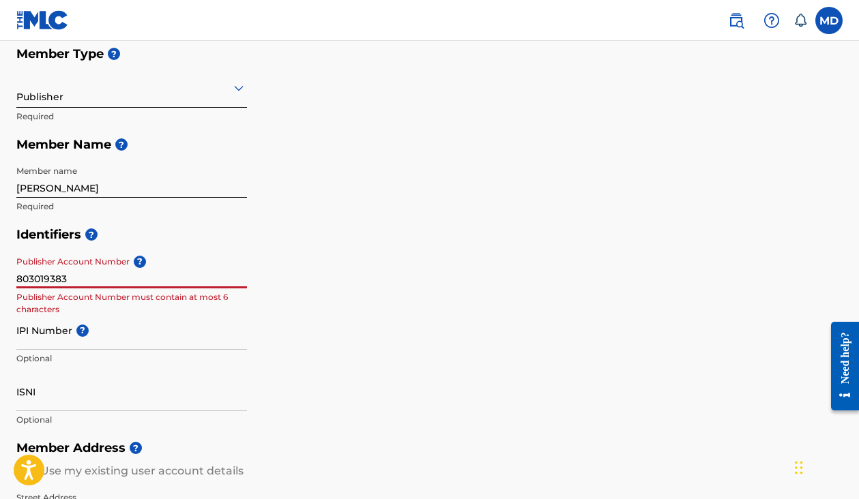
scroll to position [156, 0]
click at [198, 280] on input "803019383" at bounding box center [131, 268] width 231 height 39
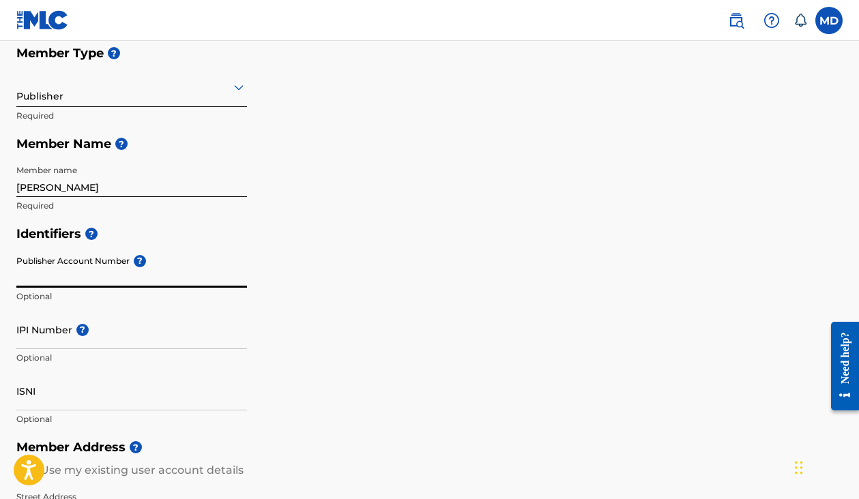
click at [157, 341] on input "IPI Number ?" at bounding box center [131, 329] width 231 height 39
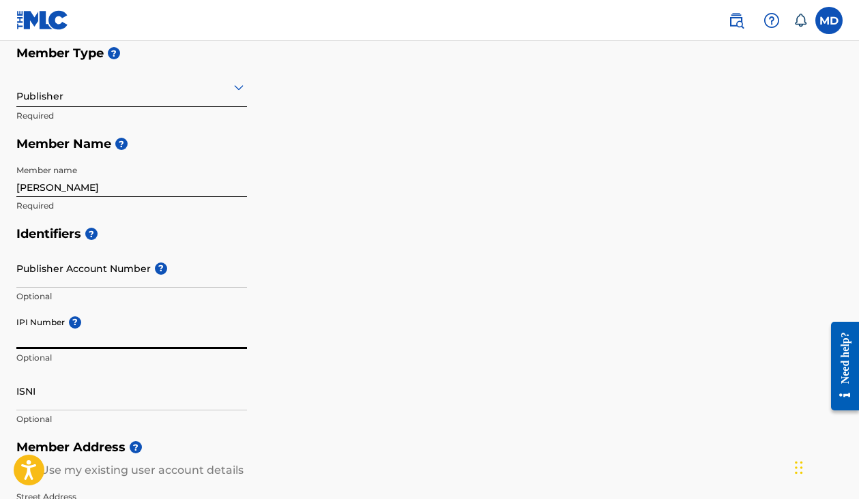
paste input "803019383"
type input "803019383"
click at [357, 320] on div "Identifiers ? Publisher Account Number ? Optional IPI Number ? 803019383 Option…" at bounding box center [429, 327] width 826 height 214
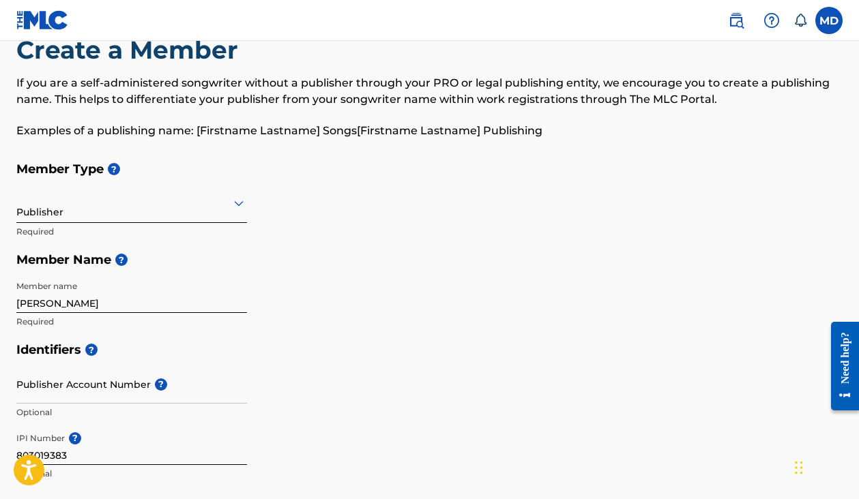
scroll to position [754, 0]
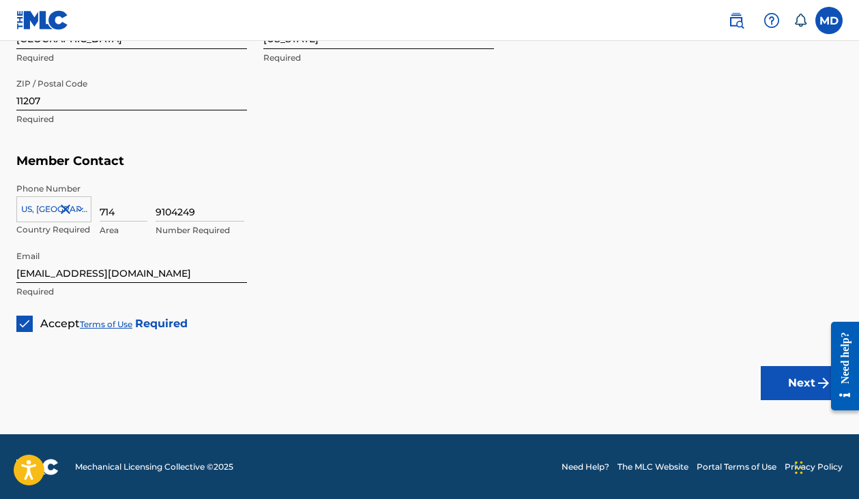
click at [776, 386] on button "Next" at bounding box center [802, 383] width 82 height 34
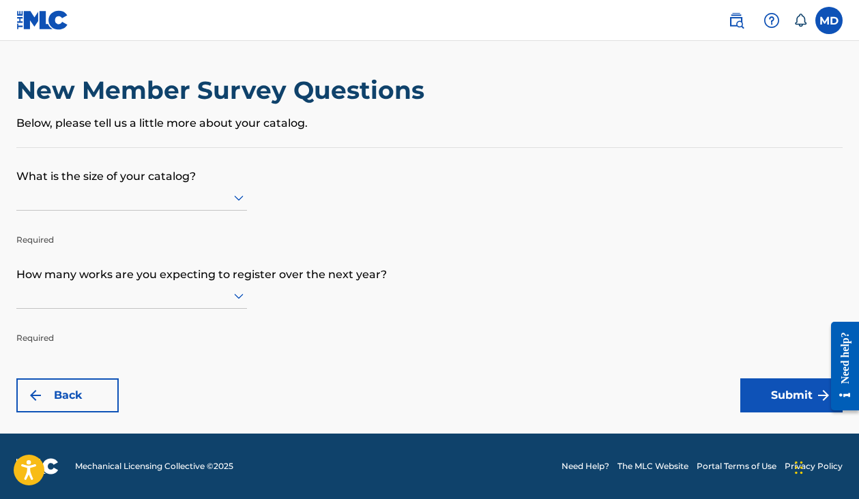
click at [227, 195] on div at bounding box center [131, 197] width 231 height 17
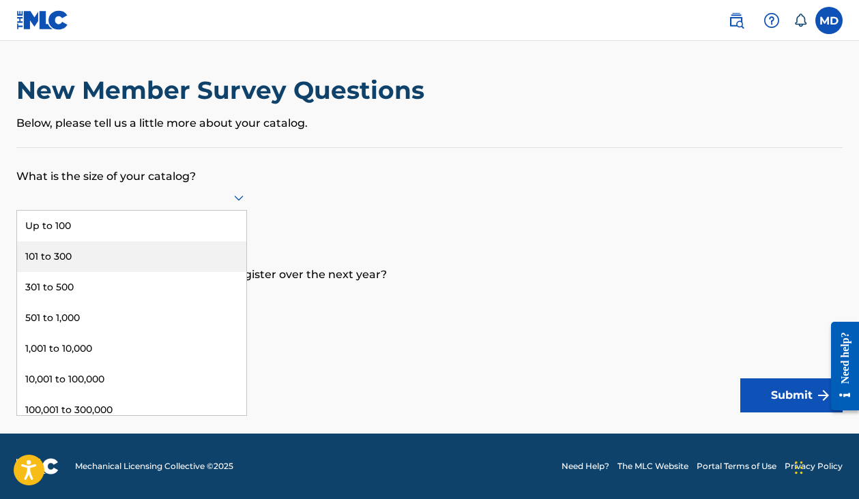
click at [175, 256] on div "101 to 300" at bounding box center [131, 257] width 229 height 31
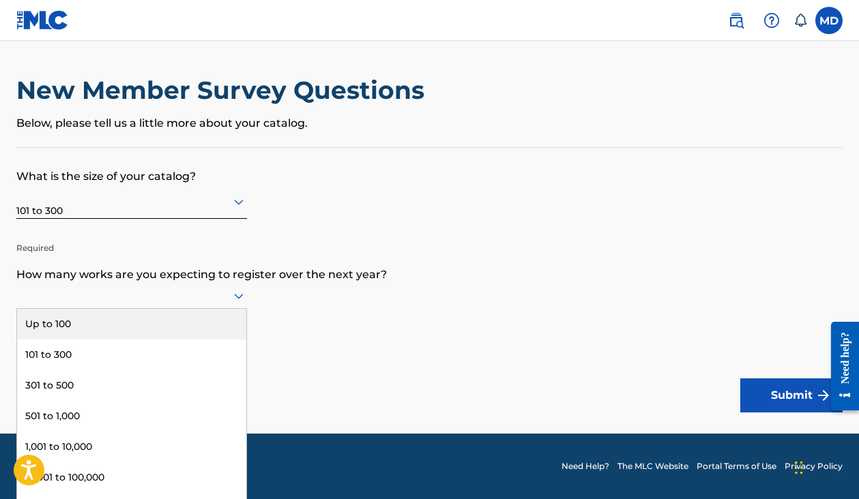
click at [194, 299] on div at bounding box center [131, 295] width 231 height 17
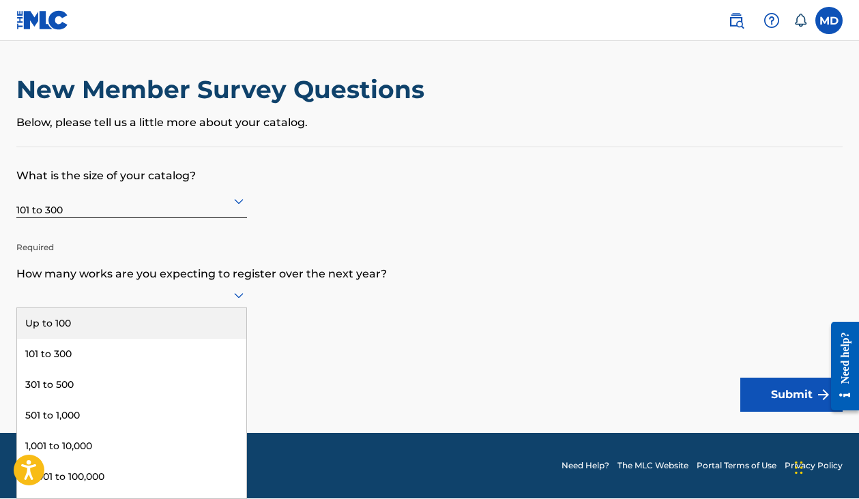
click at [186, 323] on div "Up to 100" at bounding box center [131, 323] width 229 height 31
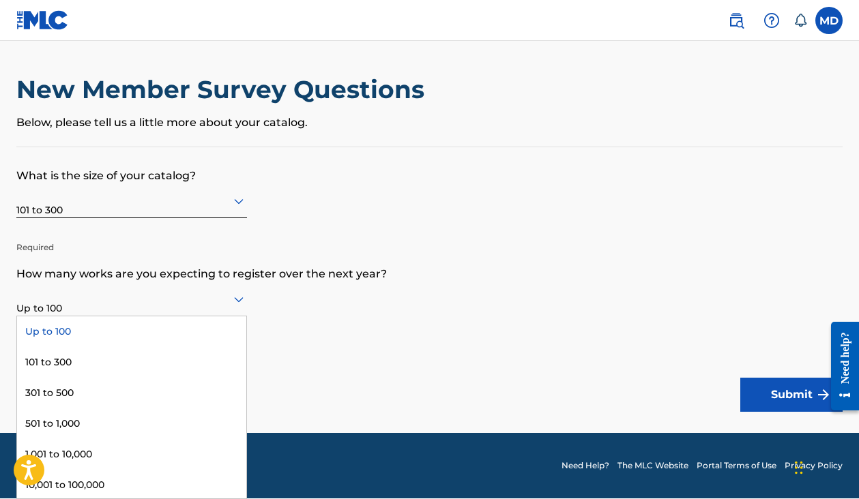
click at [211, 295] on div at bounding box center [131, 299] width 231 height 17
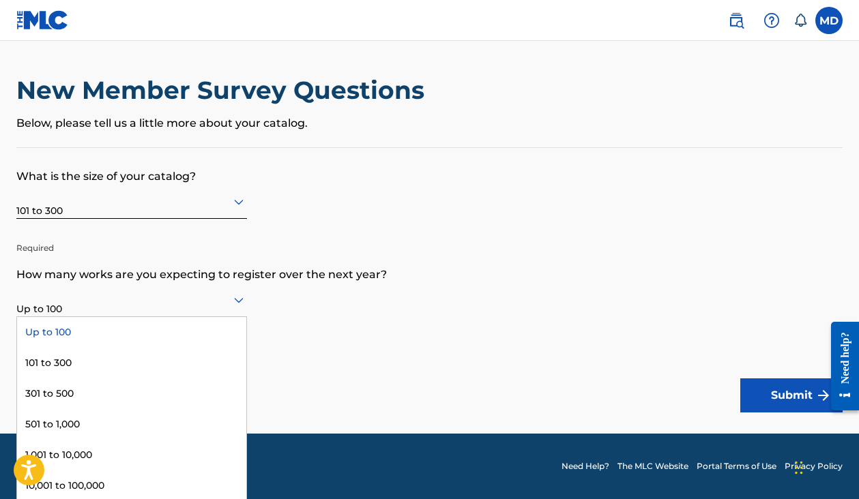
click at [354, 287] on form "What is the size of your catalog? 101 to 300 Required How many works are you ex…" at bounding box center [429, 280] width 826 height 265
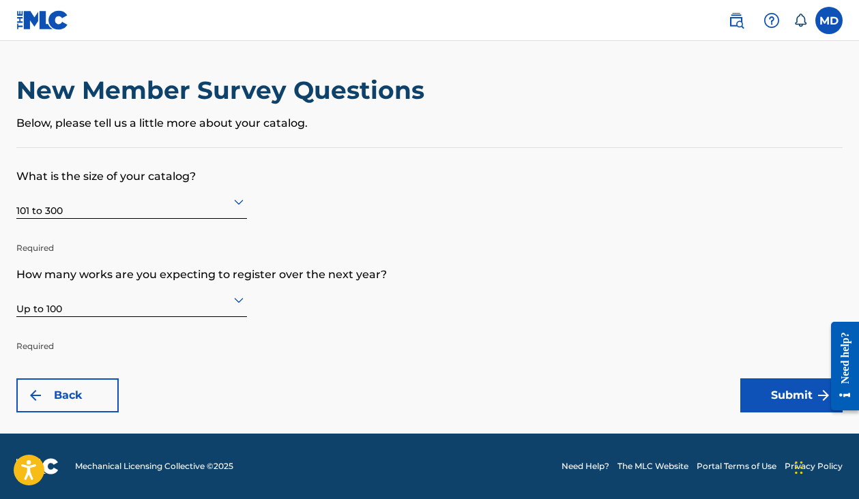
click at [767, 392] on button "Submit" at bounding box center [791, 396] width 102 height 34
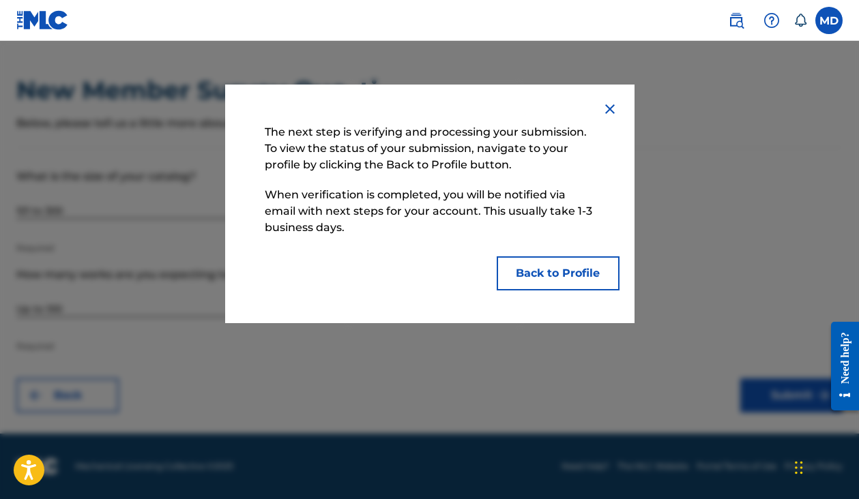
click at [576, 278] on button "Back to Profile" at bounding box center [558, 274] width 123 height 34
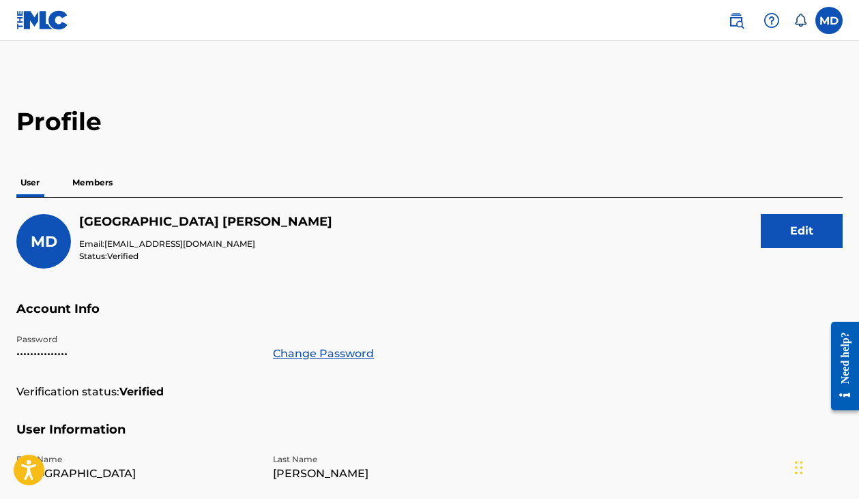
click at [85, 183] on p "Members" at bounding box center [92, 183] width 48 height 29
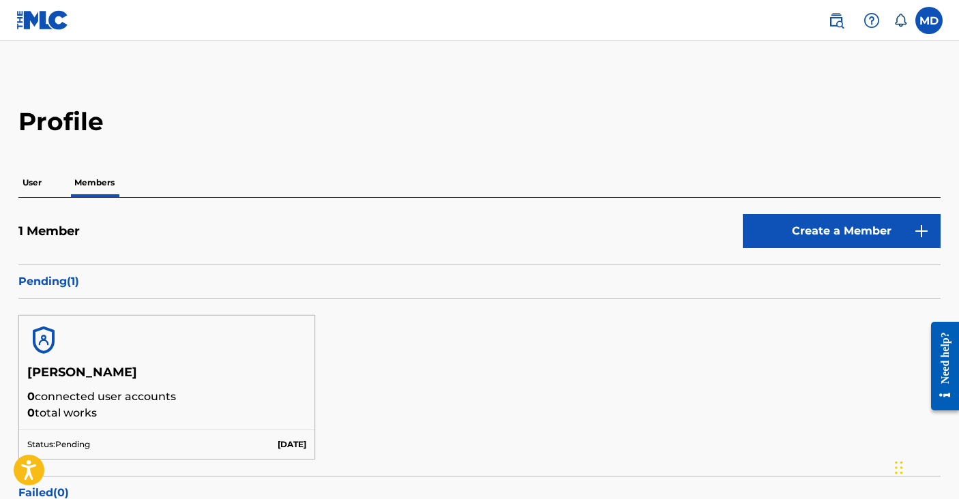
click at [42, 179] on p "User" at bounding box center [31, 183] width 27 height 29
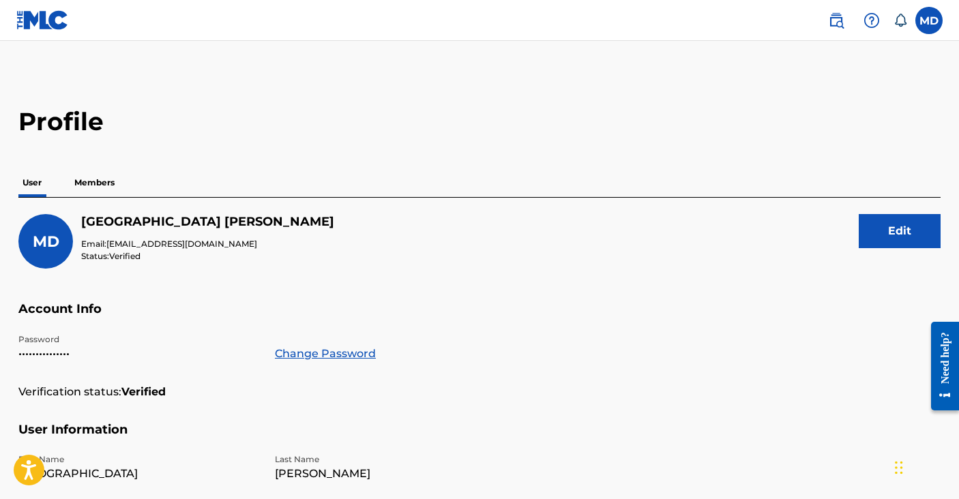
click at [76, 181] on p "Members" at bounding box center [94, 183] width 48 height 29
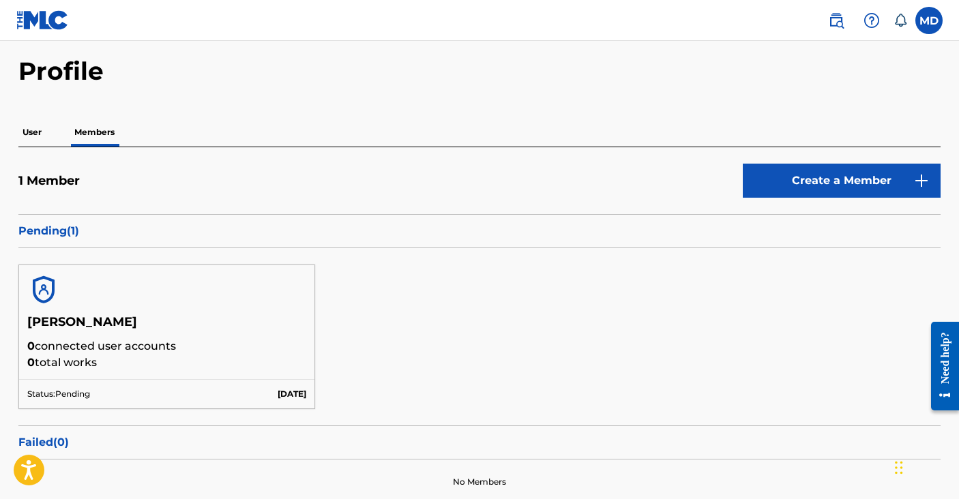
scroll to position [61, 0]
